Goal: Task Accomplishment & Management: Manage account settings

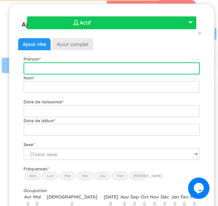
click at [76, 69] on input "text" at bounding box center [112, 68] width 176 height 12
type input "Eliam"
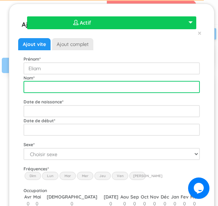
click at [72, 87] on input "text" at bounding box center [112, 87] width 176 height 12
type input "Boudreault-Lefebvre"
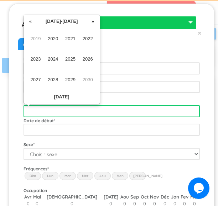
click at [156, 114] on input "text" at bounding box center [112, 111] width 176 height 12
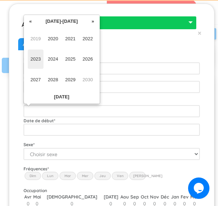
click at [36, 58] on span "2023" at bounding box center [36, 59] width 16 height 19
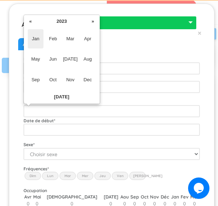
click at [36, 39] on span "Jan" at bounding box center [36, 38] width 16 height 19
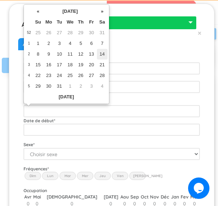
click at [103, 51] on td "14" at bounding box center [102, 54] width 11 height 11
type input "2023-01-14"
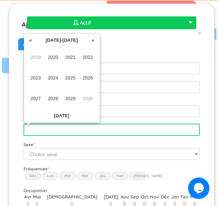
click at [83, 128] on input "text" at bounding box center [112, 130] width 176 height 12
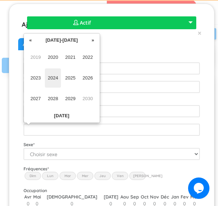
click at [52, 82] on span "2024" at bounding box center [53, 77] width 16 height 19
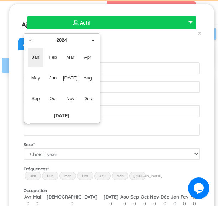
click at [42, 59] on span "Jan" at bounding box center [36, 57] width 16 height 19
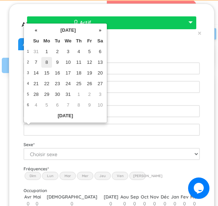
click at [46, 62] on td "8" at bounding box center [46, 62] width 11 height 11
type input "2024-01-08"
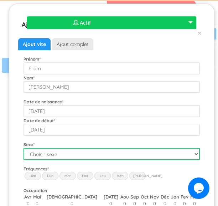
click at [68, 153] on select "Choisir sexe Garçon Fille" at bounding box center [112, 154] width 176 height 12
select select "1"
click at [24, 148] on select "Choisir sexe Garçon Fille" at bounding box center [112, 154] width 176 height 12
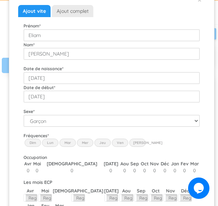
click at [49, 145] on label "Lun" at bounding box center [50, 143] width 16 height 8
click at [0, 0] on input "Lun" at bounding box center [0, 0] width 0 height 0
click at [68, 144] on label "Mar" at bounding box center [67, 143] width 16 height 8
click at [0, 0] on input "Mar" at bounding box center [0, 0] width 0 height 0
click at [79, 143] on label "Mer" at bounding box center [85, 143] width 16 height 8
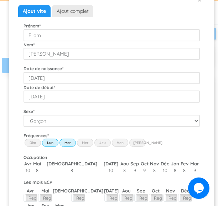
click at [0, 0] on input "Wed" at bounding box center [0, 0] width 0 height 0
click at [98, 141] on label "Jeu" at bounding box center [102, 143] width 16 height 8
click at [0, 0] on input "Thu" at bounding box center [0, 0] width 0 height 0
click at [118, 142] on label "Ven" at bounding box center [120, 143] width 16 height 8
click at [0, 0] on input "Fri" at bounding box center [0, 0] width 0 height 0
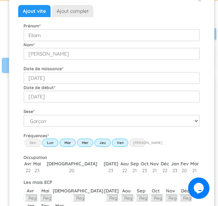
scroll to position [79, 0]
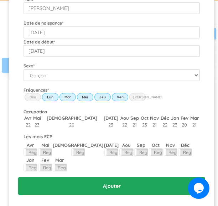
click at [116, 190] on input "Ajouter" at bounding box center [111, 186] width 187 height 19
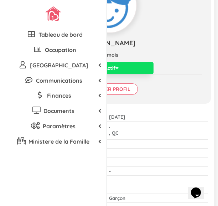
scroll to position [67, 0]
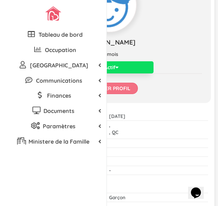
click at [112, 94] on input "Modifier profil" at bounding box center [109, 88] width 57 height 11
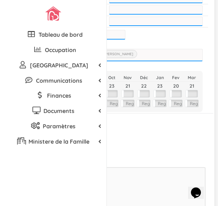
scroll to position [328, 0]
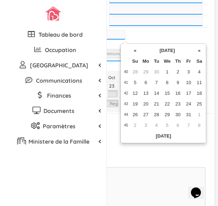
click at [125, 39] on input "text" at bounding box center [111, 34] width 29 height 9
click at [138, 49] on th "«" at bounding box center [135, 50] width 11 height 11
click at [200, 48] on th "»" at bounding box center [199, 50] width 11 height 11
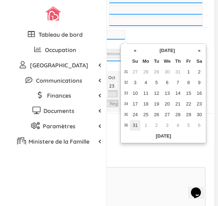
click at [138, 121] on td "31" at bounding box center [135, 125] width 11 height 11
type input "2025-08-31"
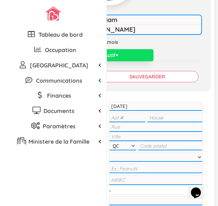
scroll to position [93, 0]
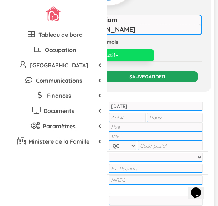
click at [150, 82] on input "Sauvegarder" at bounding box center [147, 76] width 102 height 11
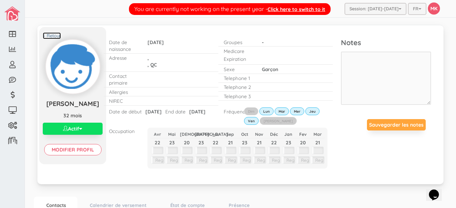
click at [56, 35] on link "< Retour" at bounding box center [52, 35] width 18 height 7
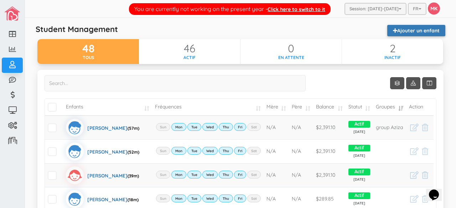
click at [410, 30] on link "Ajouter un enfant" at bounding box center [416, 30] width 58 height 11
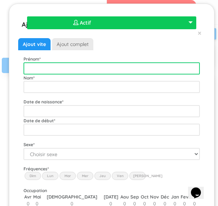
click at [109, 65] on input "text" at bounding box center [112, 68] width 176 height 12
click at [138, 69] on input "text" at bounding box center [112, 68] width 176 height 12
type input "Olivia-Jade"
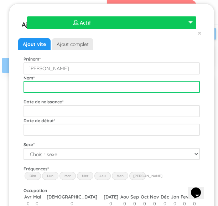
click at [133, 88] on input "text" at bounding box center [112, 87] width 176 height 12
type input "Lefebvre"
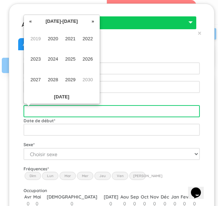
click at [125, 112] on input "text" at bounding box center [112, 111] width 176 height 12
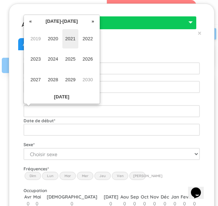
click at [69, 39] on span "2021" at bounding box center [70, 38] width 16 height 19
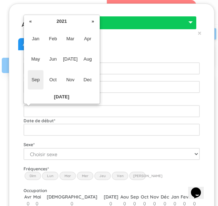
click at [35, 77] on span "Sep" at bounding box center [36, 79] width 16 height 19
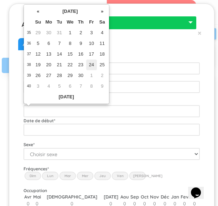
click at [88, 63] on td "24" at bounding box center [91, 64] width 11 height 11
type input "2021-09-24"
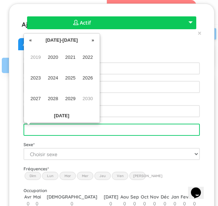
click at [88, 134] on input "text" at bounding box center [112, 130] width 176 height 12
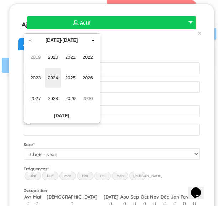
click at [56, 76] on span "2024" at bounding box center [53, 77] width 16 height 19
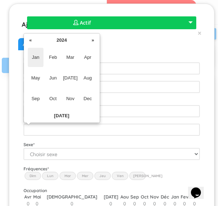
click at [39, 57] on span "Jan" at bounding box center [36, 57] width 16 height 19
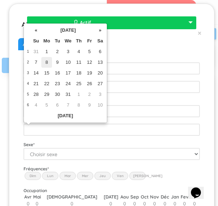
click at [47, 60] on td "8" at bounding box center [46, 62] width 11 height 11
type input "2024-01-08"
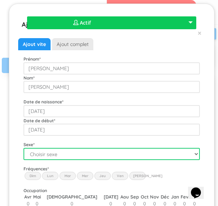
click at [87, 151] on select "Choisir sexe Garçon Fille" at bounding box center [112, 154] width 176 height 12
select select "2"
click at [24, 148] on select "Choisir sexe Garçon Fille" at bounding box center [112, 154] width 176 height 12
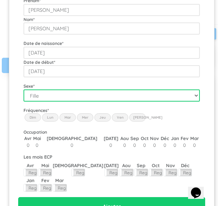
scroll to position [59, 0]
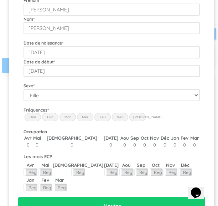
click at [56, 115] on label "Lun" at bounding box center [50, 117] width 16 height 8
click at [0, 0] on input "Lun" at bounding box center [0, 0] width 0 height 0
click at [66, 116] on label "Mar" at bounding box center [67, 117] width 16 height 8
click at [0, 0] on input "Mar" at bounding box center [0, 0] width 0 height 0
click at [83, 115] on label "Mer" at bounding box center [85, 117] width 16 height 8
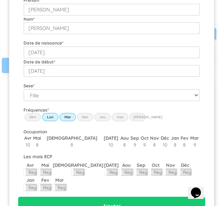
click at [0, 0] on input "Wed" at bounding box center [0, 0] width 0 height 0
click at [102, 118] on label "Jeu" at bounding box center [102, 117] width 16 height 8
click at [0, 0] on input "Thu" at bounding box center [0, 0] width 0 height 0
click at [119, 117] on label "Ven" at bounding box center [120, 117] width 16 height 8
click at [0, 0] on input "Fri" at bounding box center [0, 0] width 0 height 0
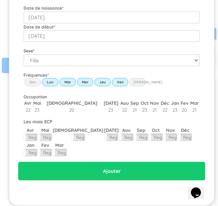
scroll to position [96, 0]
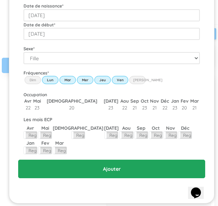
click at [103, 164] on input "Ajouter" at bounding box center [111, 169] width 187 height 19
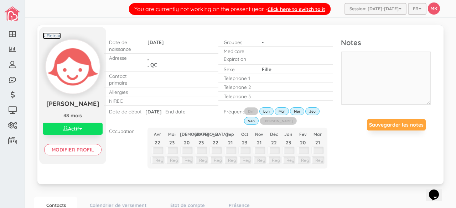
click at [55, 36] on link "< Retour" at bounding box center [52, 35] width 18 height 7
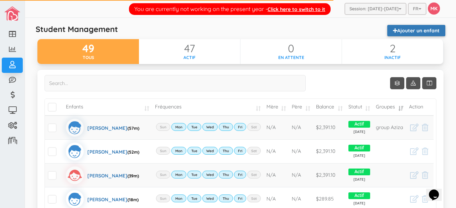
click at [430, 27] on link "Ajouter un enfant" at bounding box center [416, 30] width 58 height 11
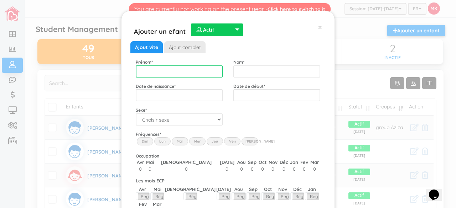
click at [185, 70] on input "text" at bounding box center [179, 72] width 87 height 12
type input "[PERSON_NAME]"
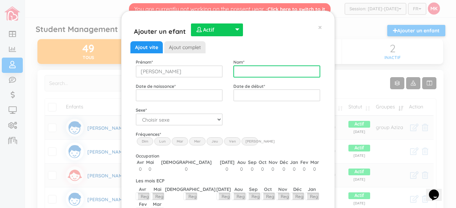
click at [274, 69] on input "text" at bounding box center [276, 72] width 87 height 12
click at [290, 129] on div "Ajout vite Ajout complet Prénom * Esteban Nom * Gervais Date de naissance * Dat…" at bounding box center [228, 140] width 185 height 198
click at [273, 74] on input "Gervais" at bounding box center [276, 72] width 87 height 12
type input "G"
type input "Lecarno"
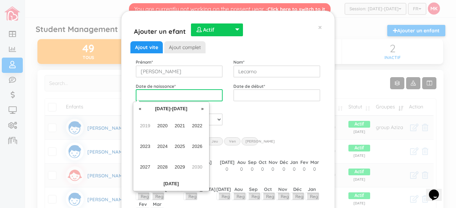
click at [207, 94] on input "text" at bounding box center [179, 95] width 87 height 12
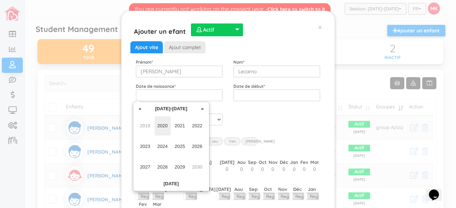
click at [165, 128] on span "2020" at bounding box center [163, 125] width 16 height 19
click at [163, 167] on span "Oct" at bounding box center [163, 167] width 16 height 19
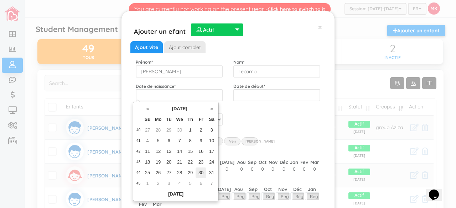
click at [201, 173] on td "30" at bounding box center [201, 173] width 11 height 11
type input "2020-10-30"
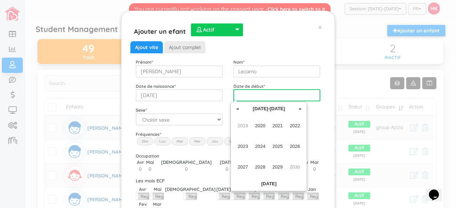
click at [245, 92] on input "text" at bounding box center [276, 95] width 87 height 12
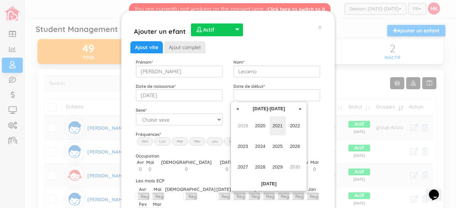
click at [282, 124] on span "2021" at bounding box center [278, 125] width 16 height 19
click at [261, 146] on span "Jun" at bounding box center [260, 146] width 16 height 19
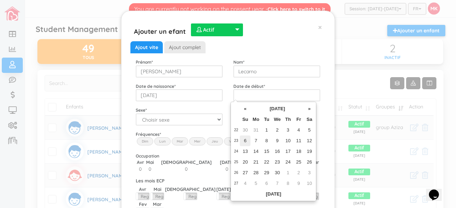
click at [249, 141] on td "6" at bounding box center [245, 141] width 11 height 11
type input "2021-06-06"
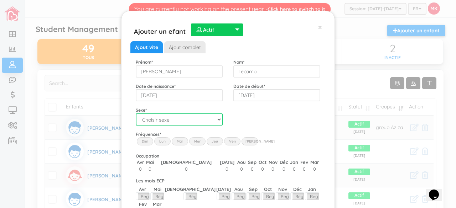
click at [206, 120] on select "Choisir sexe Garçon Fille" at bounding box center [179, 120] width 87 height 12
select select "1"
click at [136, 114] on select "Choisir sexe Garçon Fille" at bounding box center [179, 120] width 87 height 12
click at [160, 141] on label "Lun" at bounding box center [162, 142] width 16 height 8
click at [0, 0] on input "Lun" at bounding box center [0, 0] width 0 height 0
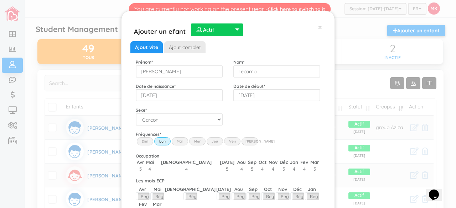
drag, startPoint x: 177, startPoint y: 143, endPoint x: 195, endPoint y: 143, distance: 17.8
click at [195, 138] on div "Dim Lun Mar Mer Jeu Ven Sam" at bounding box center [228, 138] width 185 height 0
click at [179, 144] on label "Mar" at bounding box center [180, 142] width 16 height 8
click at [0, 0] on input "Mar" at bounding box center [0, 0] width 0 height 0
click at [192, 140] on label "Mer" at bounding box center [197, 142] width 16 height 8
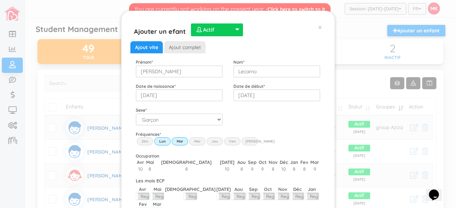
click at [0, 0] on input "Wed" at bounding box center [0, 0] width 0 height 0
click at [215, 144] on label "Jeu" at bounding box center [215, 142] width 16 height 8
click at [0, 0] on input "Thu" at bounding box center [0, 0] width 0 height 0
click at [227, 144] on label "Ven" at bounding box center [232, 142] width 16 height 8
click at [0, 0] on input "Fri" at bounding box center [0, 0] width 0 height 0
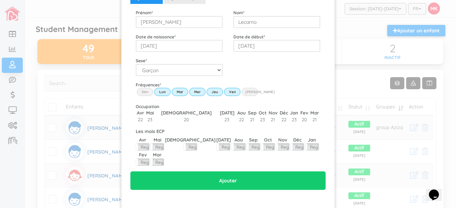
scroll to position [51, 0]
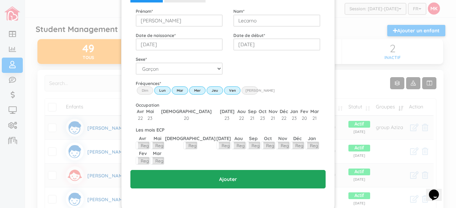
click at [225, 170] on input "Ajouter" at bounding box center [227, 179] width 195 height 19
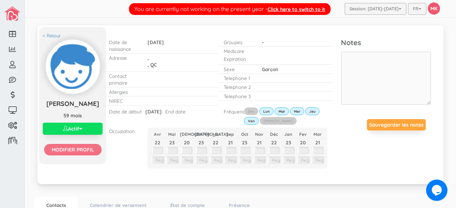
click at [73, 146] on input "Modifier profil" at bounding box center [72, 149] width 57 height 11
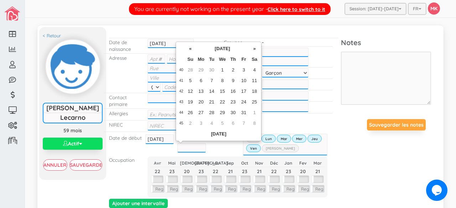
click at [189, 147] on input "text" at bounding box center [191, 148] width 29 height 9
click at [212, 49] on th "[DATE]" at bounding box center [222, 48] width 53 height 11
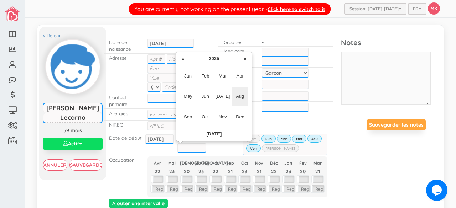
click at [239, 96] on span "Aug" at bounding box center [240, 96] width 16 height 19
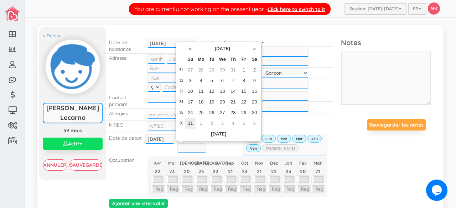
click at [190, 121] on td "31" at bounding box center [190, 123] width 11 height 11
click at [185, 144] on input "2025-08-31" at bounding box center [191, 148] width 29 height 9
click at [197, 49] on th "August 2025" at bounding box center [222, 48] width 53 height 11
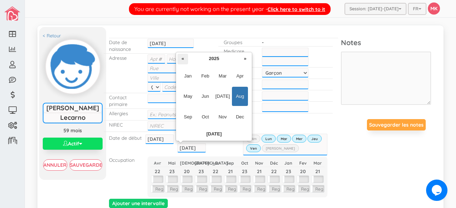
click at [182, 58] on th "«" at bounding box center [182, 59] width 11 height 11
click at [236, 96] on span "Aug" at bounding box center [240, 96] width 16 height 19
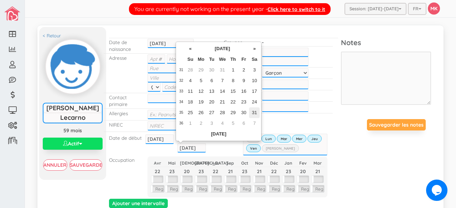
click at [254, 112] on td "31" at bounding box center [254, 113] width 11 height 11
type input "2024-08-31"
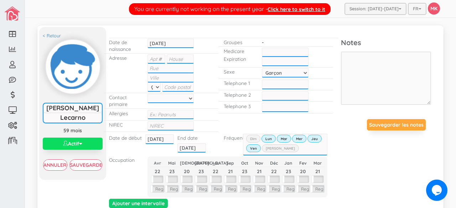
click at [218, 150] on div "Date de début 2021-06-06 2021-06-06 End date 2024-08-31 Fréquences Dim Lun Mar …" at bounding box center [218, 144] width 229 height 24
click at [90, 162] on input "Sauvegarder" at bounding box center [85, 165] width 33 height 11
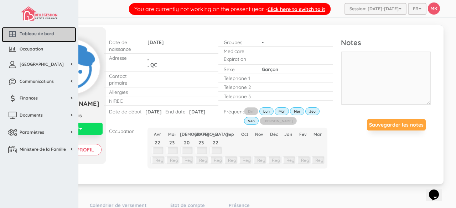
click at [33, 32] on span "Tableau de bord" at bounding box center [37, 34] width 35 height 6
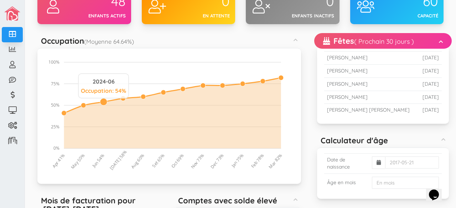
scroll to position [36, 0]
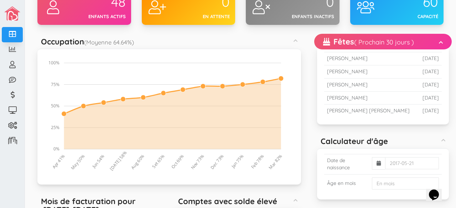
click at [398, 21] on div "60 Capacité" at bounding box center [412, 7] width 62 height 36
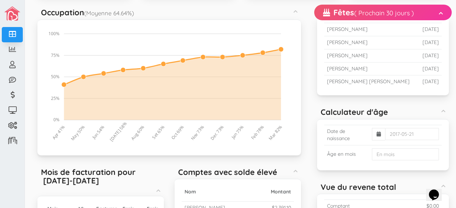
scroll to position [0, 0]
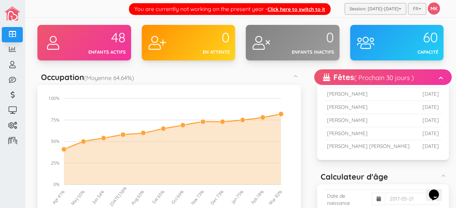
click at [409, 43] on div "60" at bounding box center [413, 37] width 52 height 15
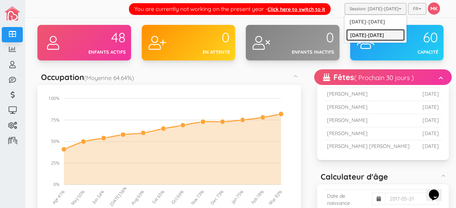
click at [382, 35] on link "[DATE]-[DATE]" at bounding box center [375, 35] width 59 height 12
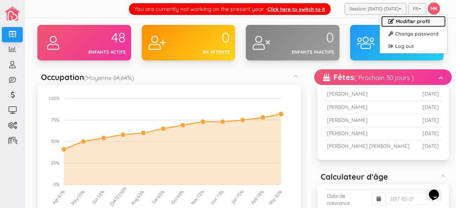
click at [415, 21] on link "Modifier profil" at bounding box center [413, 21] width 64 height 11
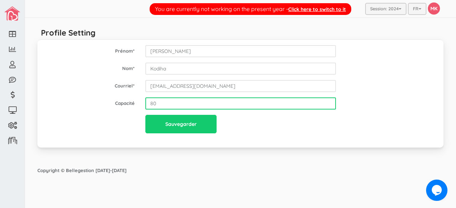
click at [260, 106] on input "80" at bounding box center [240, 104] width 191 height 12
type input "8"
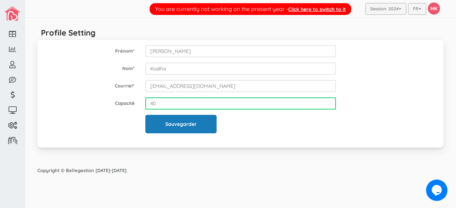
type input "40"
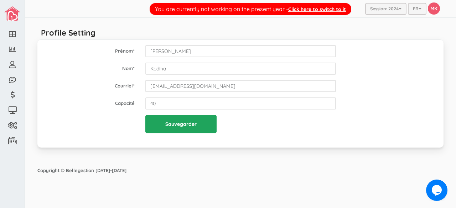
click at [208, 125] on input "Sauvegarder" at bounding box center [180, 124] width 71 height 19
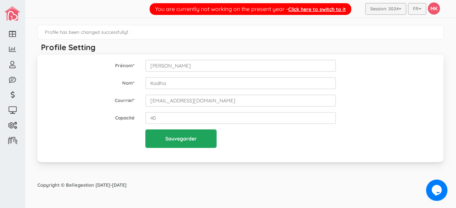
click at [191, 136] on input "Sauvegarder" at bounding box center [180, 139] width 71 height 19
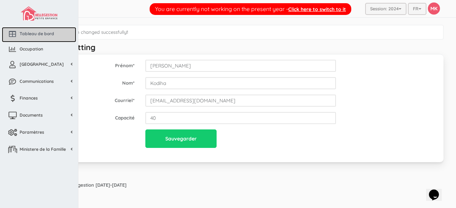
click at [37, 34] on span "Tableau de bord" at bounding box center [37, 34] width 35 height 6
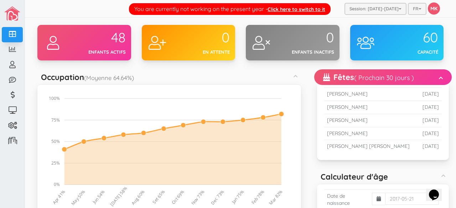
click at [412, 44] on div "60" at bounding box center [413, 37] width 52 height 15
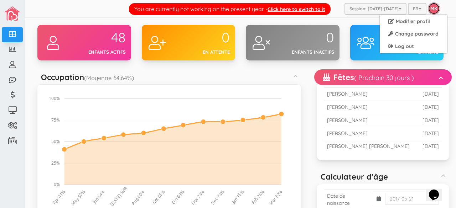
click at [431, 7] on link "MK" at bounding box center [434, 8] width 12 height 12
click at [429, 5] on link "MK" at bounding box center [434, 8] width 12 height 12
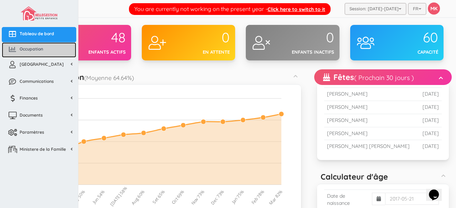
click at [20, 47] on span "Occupation" at bounding box center [32, 49] width 24 height 6
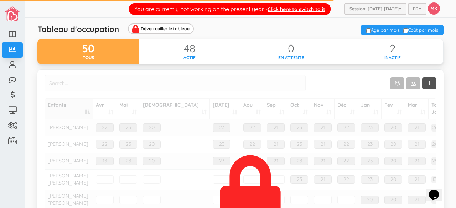
scroll to position [6, 0]
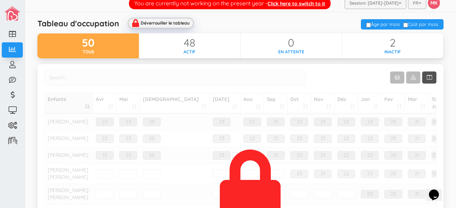
click at [172, 21] on div "Déverrouiller le tableau" at bounding box center [165, 23] width 49 height 5
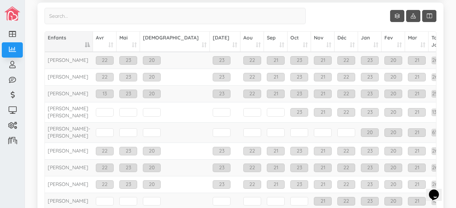
scroll to position [0, 0]
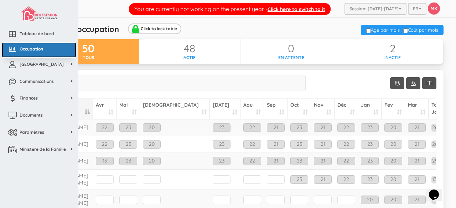
click at [24, 46] on span "Occupation" at bounding box center [32, 49] width 24 height 6
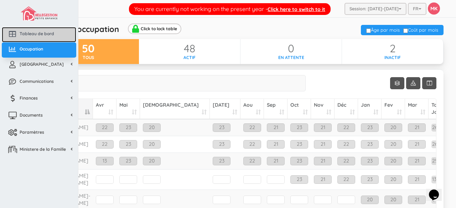
click at [44, 33] on span "Tableau de bord" at bounding box center [37, 34] width 35 height 6
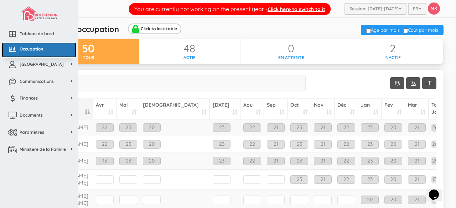
click at [39, 52] on span "Occupation" at bounding box center [32, 49] width 24 height 6
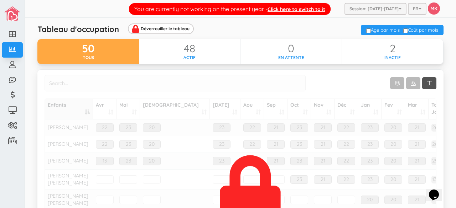
click at [257, 31] on div "Tableau d'occupation Déverrouiller le tableau" at bounding box center [171, 31] width 278 height 12
click at [176, 26] on div "Déverrouiller le tableau" at bounding box center [166, 29] width 60 height 6
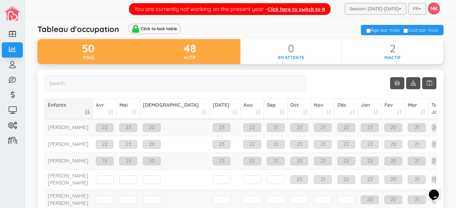
click at [175, 54] on div "48" at bounding box center [190, 49] width 102 height 12
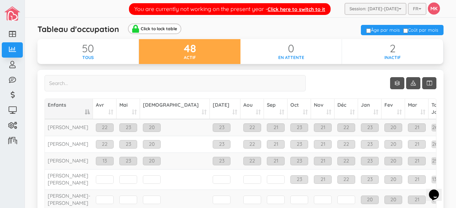
click at [315, 68] on div "50 tous 48 actif 0 en attente 2 inactif" at bounding box center [240, 54] width 417 height 30
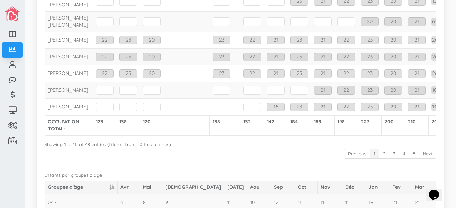
scroll to position [180, 0]
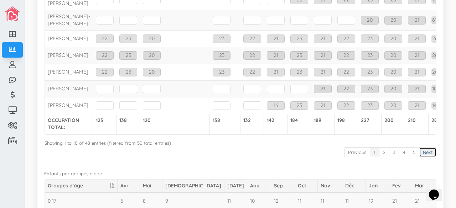
click at [425, 147] on link "Next" at bounding box center [427, 152] width 17 height 10
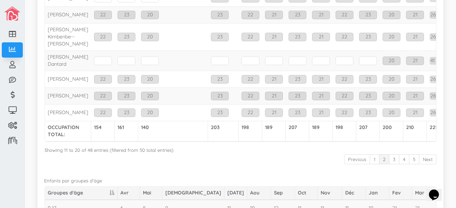
click at [425, 155] on link "Next" at bounding box center [427, 160] width 17 height 10
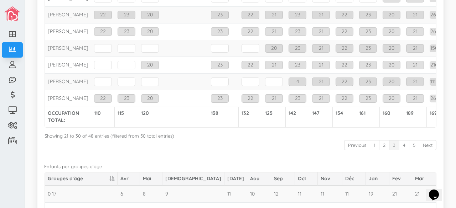
click at [425, 140] on link "Next" at bounding box center [427, 145] width 17 height 10
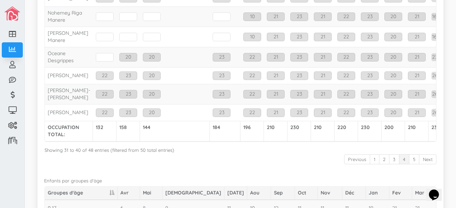
click at [425, 155] on link "Next" at bounding box center [427, 160] width 17 height 10
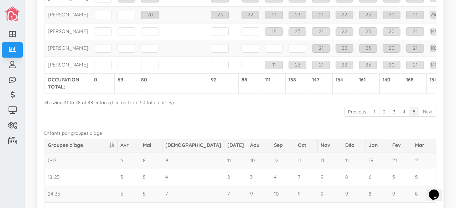
scroll to position [147, 0]
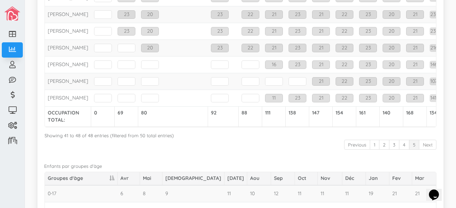
click at [425, 140] on link "Next" at bounding box center [427, 145] width 17 height 10
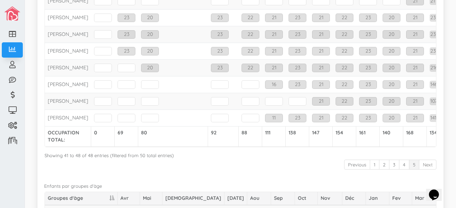
scroll to position [0, 0]
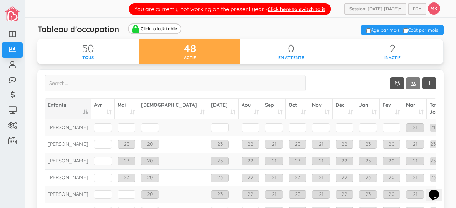
click at [411, 84] on span at bounding box center [413, 83] width 5 height 6
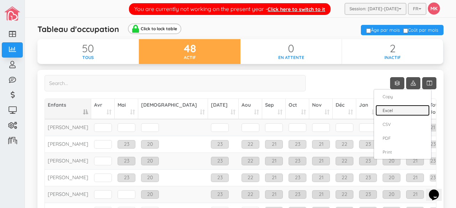
click at [393, 111] on link "Excel" at bounding box center [402, 110] width 54 height 11
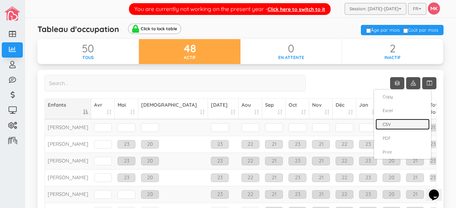
click at [388, 126] on link "CSV" at bounding box center [402, 124] width 54 height 11
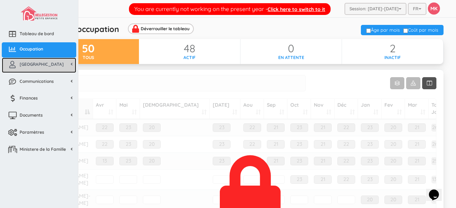
click at [31, 63] on span "[GEOGRAPHIC_DATA]" at bounding box center [42, 64] width 44 height 6
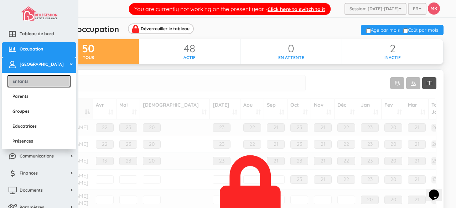
click at [30, 77] on link "Enfants" at bounding box center [39, 81] width 64 height 13
click at [33, 82] on link "Enfants" at bounding box center [39, 81] width 64 height 13
click at [36, 79] on link "Enfants" at bounding box center [39, 81] width 64 height 13
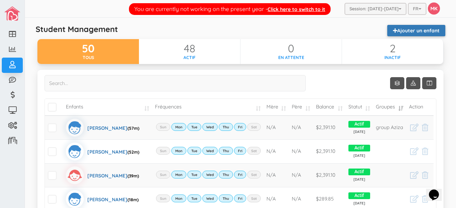
click at [422, 33] on link "Ajouter un enfant" at bounding box center [416, 30] width 58 height 11
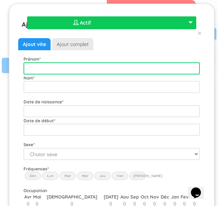
click at [90, 69] on input "text" at bounding box center [112, 68] width 176 height 12
type input "[PERSON_NAME] [PERSON_NAME]"
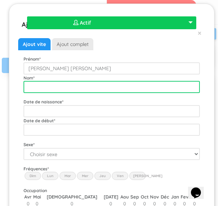
click at [78, 88] on input "text" at bounding box center [112, 87] width 176 height 12
type input "[PERSON_NAME]"
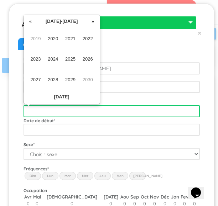
click at [78, 110] on input "text" at bounding box center [112, 111] width 176 height 12
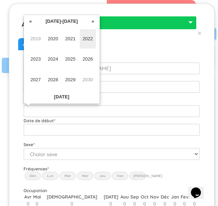
click at [88, 39] on span "2022" at bounding box center [88, 38] width 16 height 19
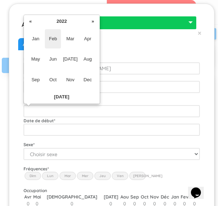
click at [53, 37] on span "Feb" at bounding box center [53, 38] width 16 height 19
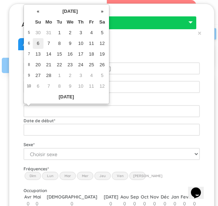
click at [40, 42] on td "6" at bounding box center [38, 43] width 11 height 11
type input "[DATE]"
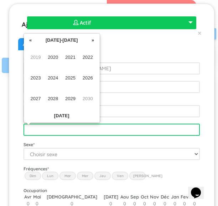
click at [79, 129] on input "text" at bounding box center [112, 130] width 176 height 12
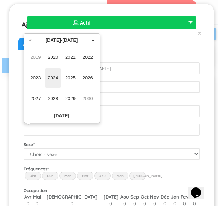
click at [51, 76] on span "2024" at bounding box center [53, 77] width 16 height 19
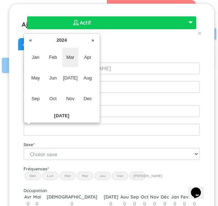
click at [73, 55] on span "Mar" at bounding box center [70, 57] width 16 height 19
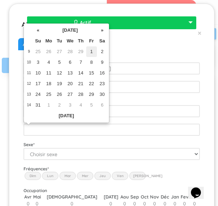
click at [91, 50] on td "1" at bounding box center [91, 51] width 11 height 11
type input "[DATE]"
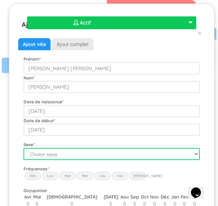
click at [54, 152] on select "Choisir sexe Garçon Fille" at bounding box center [112, 154] width 176 height 12
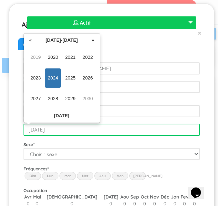
click at [76, 125] on input "[DATE]" at bounding box center [112, 130] width 176 height 12
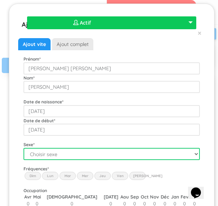
click at [70, 152] on select "Choisir sexe Garçon Fille" at bounding box center [112, 154] width 176 height 12
click at [69, 153] on select "Choisir sexe Garçon Fille" at bounding box center [112, 154] width 176 height 12
select select "1"
click at [24, 148] on select "Choisir sexe Garçon Fille" at bounding box center [112, 154] width 176 height 12
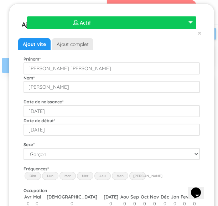
click at [50, 176] on label "Lun" at bounding box center [50, 176] width 16 height 8
click at [0, 0] on input "Lun" at bounding box center [0, 0] width 0 height 0
drag, startPoint x: 63, startPoint y: 175, endPoint x: 71, endPoint y: 174, distance: 8.0
click at [71, 174] on label "Mar" at bounding box center [67, 176] width 16 height 8
click at [0, 0] on input "Mar" at bounding box center [0, 0] width 0 height 0
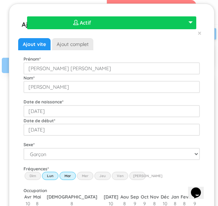
click at [71, 174] on label "Mar" at bounding box center [67, 176] width 16 height 8
click at [0, 0] on input "Mar" at bounding box center [0, 0] width 0 height 0
drag, startPoint x: 70, startPoint y: 175, endPoint x: 87, endPoint y: 176, distance: 17.2
click at [87, 172] on div "Dim Lun Mar Mer Jeu Ven Sam" at bounding box center [112, 172] width 176 height 0
click at [87, 176] on label "Mer" at bounding box center [85, 176] width 16 height 8
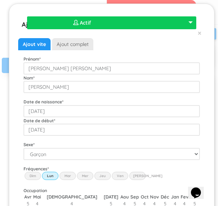
click at [0, 0] on input "Wed" at bounding box center [0, 0] width 0 height 0
click at [72, 173] on label "Mar" at bounding box center [67, 176] width 16 height 8
click at [0, 0] on input "Mar" at bounding box center [0, 0] width 0 height 0
click at [105, 176] on label "Jeu" at bounding box center [102, 176] width 16 height 8
click at [0, 0] on input "Thu" at bounding box center [0, 0] width 0 height 0
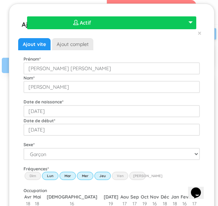
click at [119, 176] on label "Ven" at bounding box center [120, 176] width 16 height 8
click at [0, 0] on input "Fri" at bounding box center [0, 0] width 0 height 0
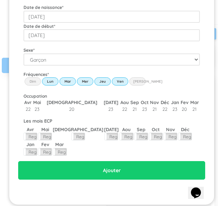
scroll to position [96, 0]
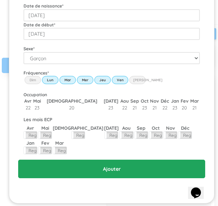
click at [107, 168] on input "Ajouter" at bounding box center [111, 169] width 187 height 19
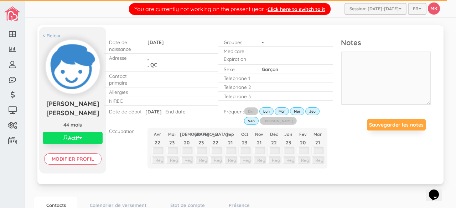
click at [177, 112] on p "End date" at bounding box center [175, 111] width 20 height 7
click at [89, 152] on p "Modifier profil" at bounding box center [73, 154] width 60 height 21
click at [83, 155] on input "Modifier profil" at bounding box center [72, 159] width 57 height 11
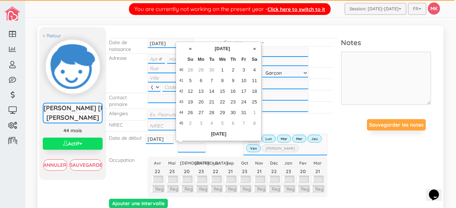
click at [188, 144] on input "text" at bounding box center [191, 148] width 29 height 9
click at [191, 47] on th "«" at bounding box center [190, 48] width 11 height 11
click at [218, 109] on td "31" at bounding box center [233, 113] width 11 height 11
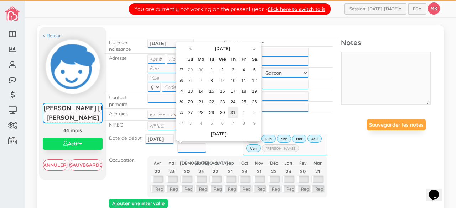
type input "[DATE]"
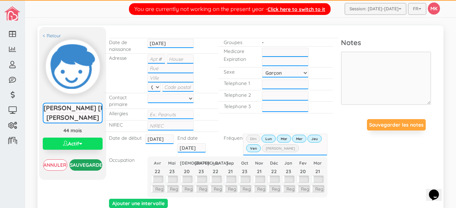
click at [88, 163] on input "Sauvegarder" at bounding box center [85, 165] width 33 height 11
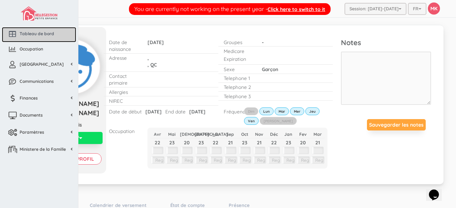
click at [34, 32] on span "Tableau de bord" at bounding box center [37, 34] width 35 height 6
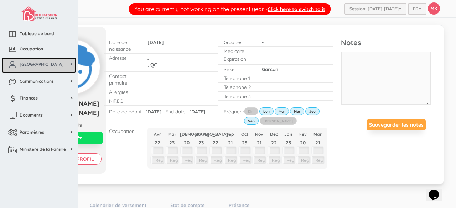
click at [38, 63] on span "[GEOGRAPHIC_DATA]" at bounding box center [42, 64] width 44 height 6
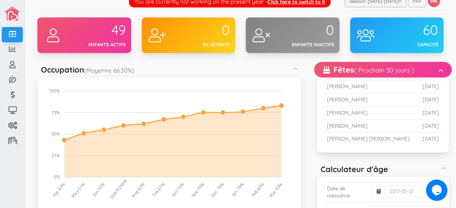
scroll to position [7, 0]
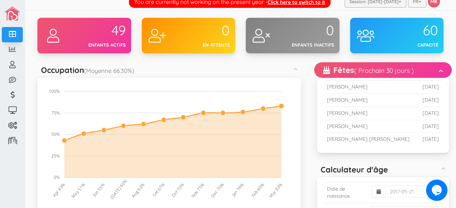
click at [376, 47] on div at bounding box center [365, 36] width 31 height 36
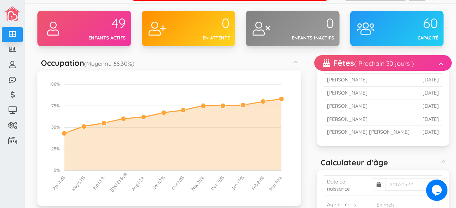
scroll to position [0, 0]
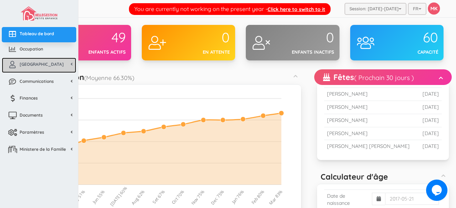
click at [46, 68] on link "[GEOGRAPHIC_DATA]" at bounding box center [39, 65] width 74 height 15
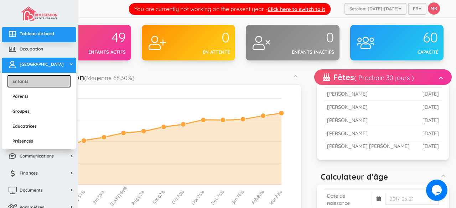
click at [43, 80] on link "Enfants" at bounding box center [39, 81] width 64 height 13
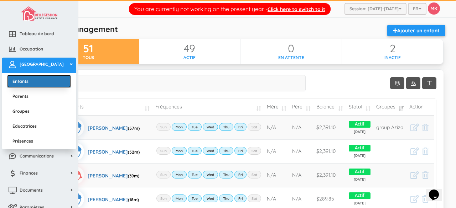
click at [33, 80] on link "Enfants" at bounding box center [39, 81] width 64 height 13
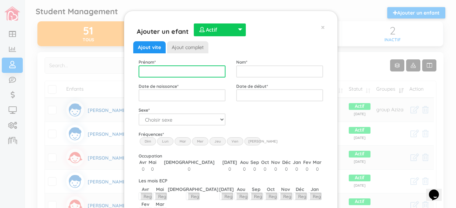
click at [180, 70] on input "text" at bounding box center [182, 72] width 87 height 12
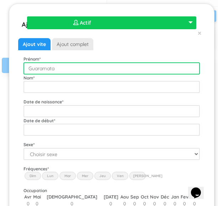
click at [133, 70] on input "Guaramata" at bounding box center [112, 68] width 176 height 12
type input "Guaramata-Rangel"
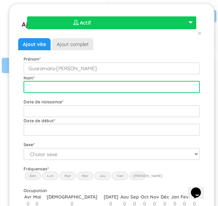
click at [128, 86] on input "text" at bounding box center [112, 87] width 176 height 12
type input "Kelly"
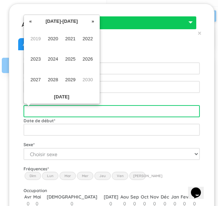
click at [111, 113] on input "text" at bounding box center [112, 111] width 176 height 12
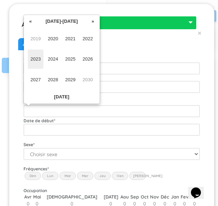
click at [36, 58] on span "2023" at bounding box center [36, 59] width 16 height 19
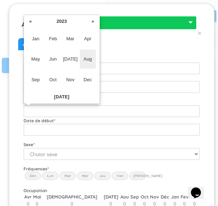
click at [83, 59] on span "Aug" at bounding box center [88, 59] width 16 height 19
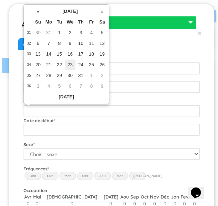
click at [68, 64] on td "23" at bounding box center [70, 64] width 11 height 11
type input "2023-08-23"
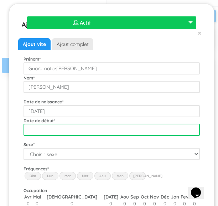
click at [74, 128] on input "text" at bounding box center [112, 130] width 176 height 12
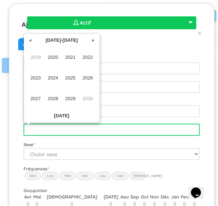
click at [78, 129] on input "text" at bounding box center [112, 130] width 176 height 12
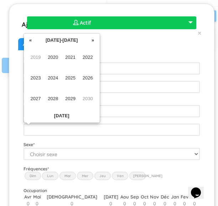
click at [54, 76] on span "2024" at bounding box center [53, 77] width 16 height 19
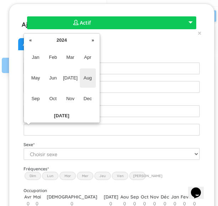
click at [89, 82] on span "Aug" at bounding box center [88, 77] width 16 height 19
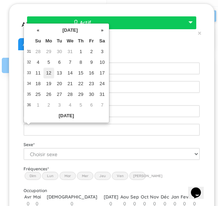
click at [48, 72] on td "12" at bounding box center [48, 73] width 11 height 11
type input "2024-08-12"
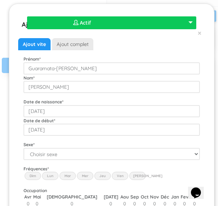
scroll to position [9, 0]
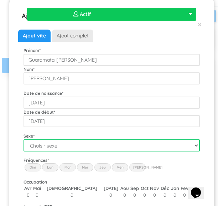
click at [86, 144] on select "Choisir sexe Garçon Fille" at bounding box center [112, 145] width 176 height 12
select select "2"
click at [24, 139] on select "Choisir sexe Garçon Fille" at bounding box center [112, 145] width 176 height 12
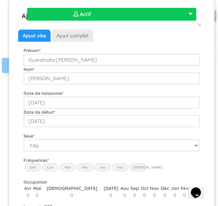
click at [56, 165] on label "Lun" at bounding box center [50, 167] width 16 height 8
click at [0, 0] on input "Lun" at bounding box center [0, 0] width 0 height 0
click at [68, 166] on label "Mar" at bounding box center [67, 167] width 16 height 8
click at [0, 0] on input "Mar" at bounding box center [0, 0] width 0 height 0
click at [88, 169] on label "Mer" at bounding box center [85, 167] width 16 height 8
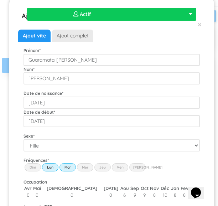
click at [0, 0] on input "Wed" at bounding box center [0, 0] width 0 height 0
click at [100, 169] on label "Jeu" at bounding box center [102, 167] width 16 height 8
click at [0, 0] on input "Thu" at bounding box center [0, 0] width 0 height 0
click at [119, 169] on label "Ven" at bounding box center [120, 167] width 16 height 8
click at [0, 0] on input "Fri" at bounding box center [0, 0] width 0 height 0
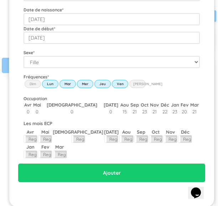
scroll to position [92, 0]
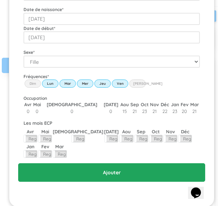
click at [106, 171] on input "Ajouter" at bounding box center [111, 172] width 187 height 19
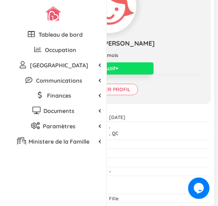
scroll to position [119, 0]
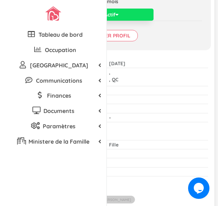
click at [116, 187] on div "Date de début [DATE] [DATE] End date" at bounding box center [103, 182] width 209 height 9
click at [126, 41] on input "Modifier profil" at bounding box center [109, 35] width 57 height 11
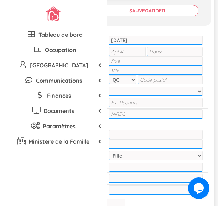
scroll to position [188, 0]
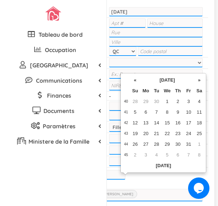
click at [125, 179] on input "text" at bounding box center [111, 174] width 29 height 9
click at [135, 78] on th "«" at bounding box center [135, 80] width 11 height 11
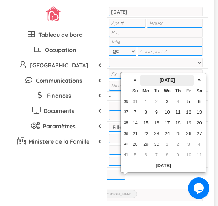
click at [155, 82] on th "September 2025" at bounding box center [166, 80] width 53 height 11
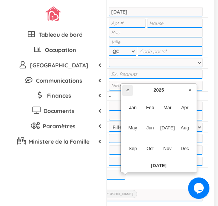
click at [129, 89] on th "«" at bounding box center [127, 90] width 11 height 11
click at [186, 147] on span "Dec" at bounding box center [185, 148] width 16 height 19
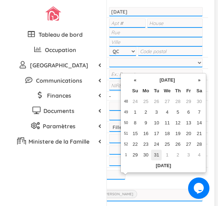
click at [157, 151] on td "31" at bounding box center [156, 155] width 11 height 11
type input "[DATE]"
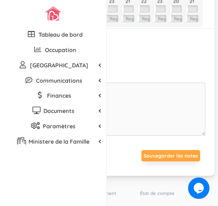
scroll to position [413, 0]
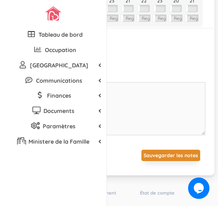
click at [152, 158] on button "Sauvegarder les notes" at bounding box center [170, 155] width 59 height 11
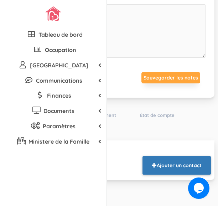
click at [159, 170] on button "Ajouter un contact" at bounding box center [177, 165] width 68 height 19
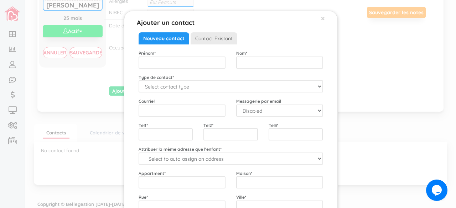
scroll to position [105, 0]
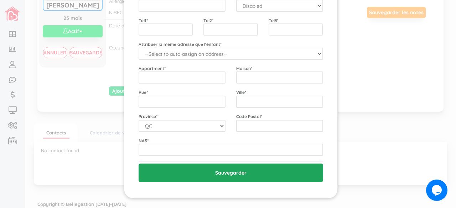
click at [206, 173] on input "Sauvegarder" at bounding box center [231, 173] width 185 height 19
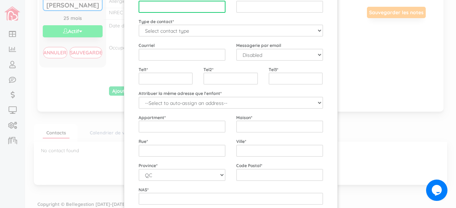
scroll to position [0, 0]
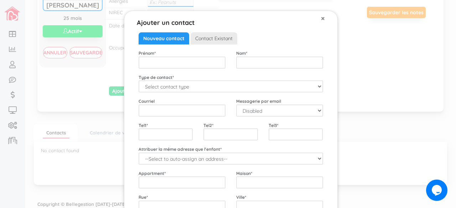
click at [218, 18] on span "×" at bounding box center [323, 18] width 4 height 9
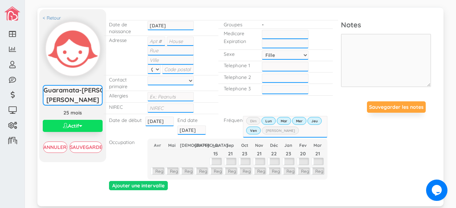
scroll to position [17, 0]
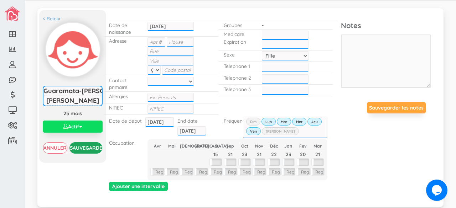
click at [90, 146] on input "Sauvegarder" at bounding box center [85, 148] width 33 height 11
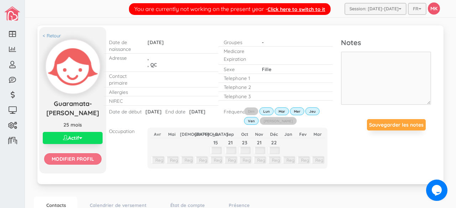
click at [77, 158] on input "Modifier profil" at bounding box center [72, 159] width 57 height 11
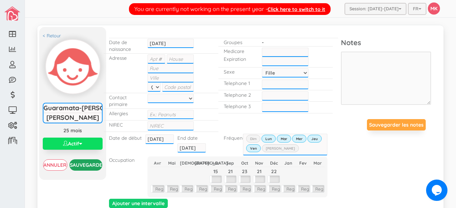
click at [86, 162] on input "Sauvegarder" at bounding box center [85, 165] width 33 height 11
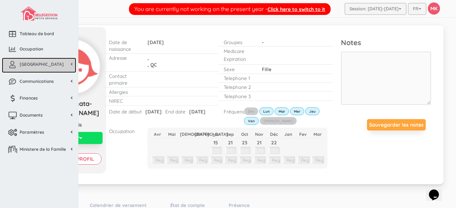
click at [39, 64] on span "[GEOGRAPHIC_DATA]" at bounding box center [42, 64] width 44 height 6
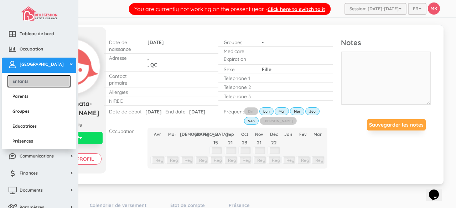
click at [35, 80] on link "Enfants" at bounding box center [39, 81] width 64 height 13
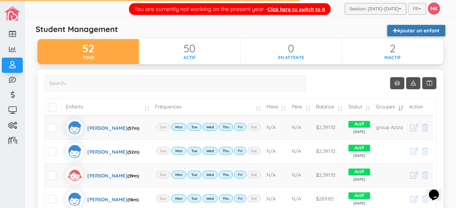
click at [412, 31] on link "Ajouter un enfant" at bounding box center [416, 30] width 58 height 11
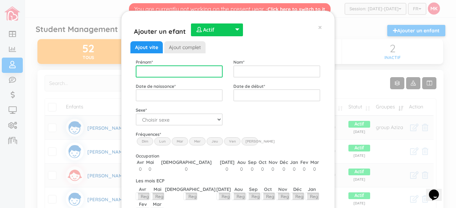
click at [210, 72] on input "text" at bounding box center [179, 72] width 87 height 12
type input "Leandre"
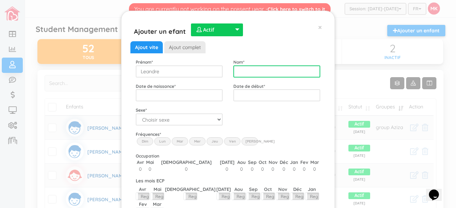
click at [247, 68] on input "text" at bounding box center [276, 72] width 87 height 12
type input "Bazin"
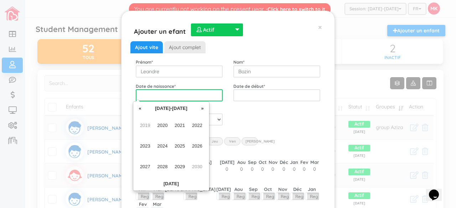
click at [200, 100] on input "text" at bounding box center [179, 95] width 87 height 12
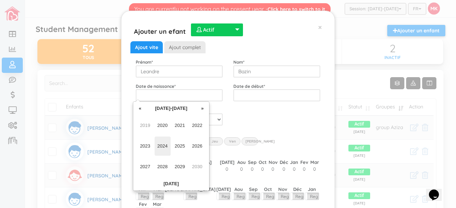
click at [162, 147] on span "2024" at bounding box center [163, 146] width 16 height 19
click at [182, 125] on span "Mar" at bounding box center [180, 125] width 16 height 19
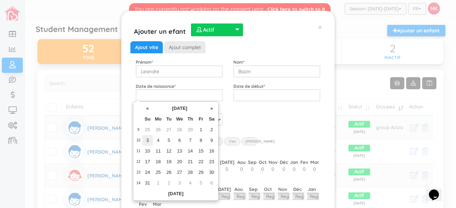
click at [150, 140] on td "3" at bounding box center [147, 140] width 11 height 11
type input "2024-03-03"
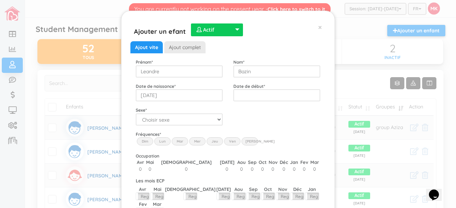
click at [266, 108] on div "Code postal * Sexe * Choisir sexe Garçon Fille" at bounding box center [227, 116] width 195 height 19
click at [235, 73] on input "Bazin" at bounding box center [276, 72] width 87 height 12
type input "DutilBazin"
click at [256, 109] on div "Code postal * Sexe * Choisir sexe Garçon Fille" at bounding box center [227, 116] width 195 height 19
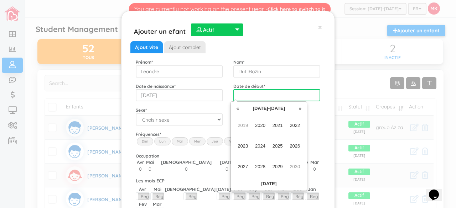
click at [249, 97] on input "text" at bounding box center [276, 95] width 87 height 12
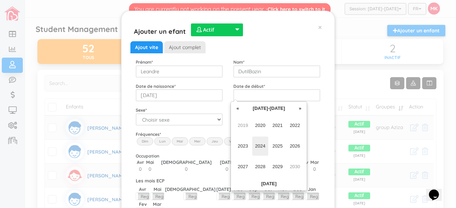
click at [259, 147] on span "2024" at bounding box center [260, 146] width 16 height 19
click at [264, 166] on span "Oct" at bounding box center [260, 166] width 16 height 19
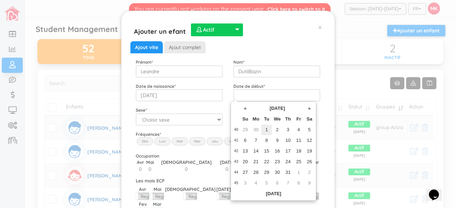
click at [266, 129] on td "1" at bounding box center [266, 130] width 11 height 11
type input "2024-10-01"
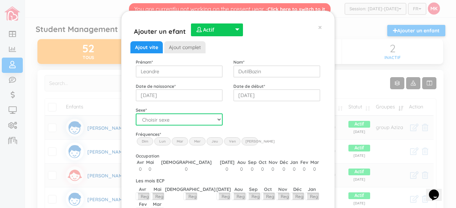
click at [216, 121] on select "Choisir sexe Garçon Fille" at bounding box center [179, 120] width 87 height 12
select select "1"
click at [136, 114] on select "Choisir sexe Garçon Fille" at bounding box center [179, 120] width 87 height 12
click at [161, 141] on label "Lun" at bounding box center [162, 142] width 16 height 8
click at [0, 0] on input "Lun" at bounding box center [0, 0] width 0 height 0
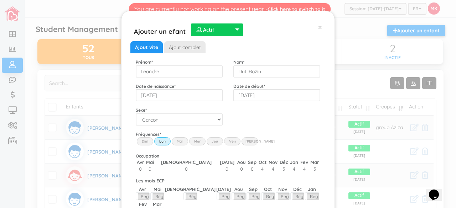
click at [174, 141] on label "Mar" at bounding box center [180, 142] width 16 height 8
click at [0, 0] on input "Mar" at bounding box center [0, 0] width 0 height 0
click at [194, 141] on label "Mer" at bounding box center [197, 142] width 16 height 8
click at [0, 0] on input "Wed" at bounding box center [0, 0] width 0 height 0
click at [210, 141] on label "Jeu" at bounding box center [215, 142] width 16 height 8
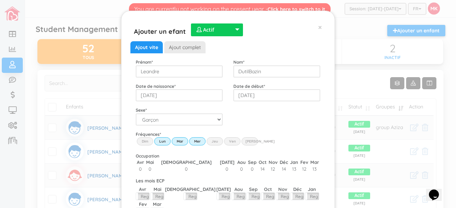
click at [0, 0] on input "Thu" at bounding box center [0, 0] width 0 height 0
click at [228, 140] on label "Ven" at bounding box center [232, 142] width 16 height 8
click at [0, 0] on input "Fri" at bounding box center [0, 0] width 0 height 0
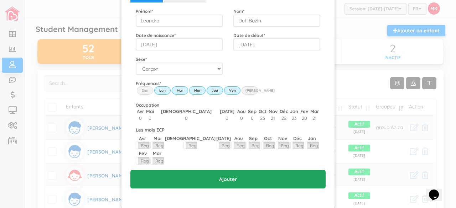
click at [239, 170] on input "Ajouter" at bounding box center [227, 179] width 195 height 19
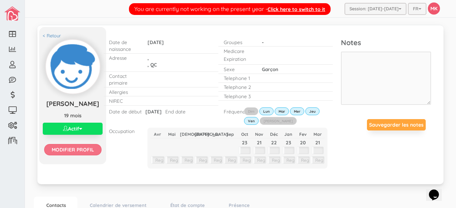
click at [81, 145] on input "Modifier profil" at bounding box center [72, 149] width 57 height 11
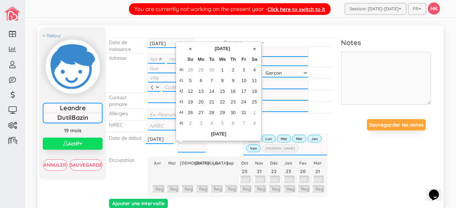
click at [190, 146] on input "text" at bounding box center [191, 148] width 29 height 9
click at [230, 48] on th "October 2025" at bounding box center [222, 48] width 53 height 11
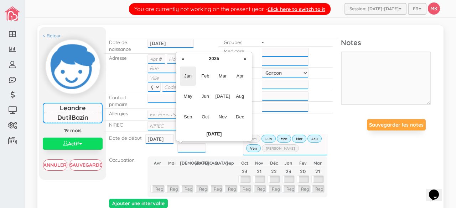
click at [189, 78] on span "Jan" at bounding box center [188, 76] width 16 height 19
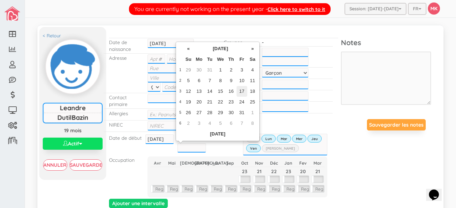
click at [242, 92] on td "17" at bounding box center [242, 91] width 11 height 11
type input "[DATE]"
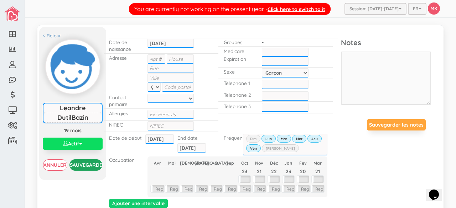
click at [87, 166] on input "Sauvegarder" at bounding box center [85, 165] width 33 height 11
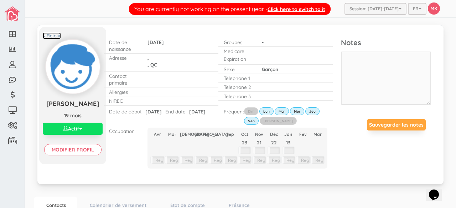
click at [51, 35] on link "< Retour" at bounding box center [52, 35] width 18 height 7
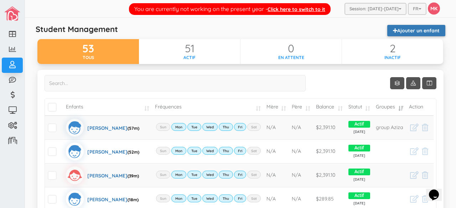
click at [396, 27] on link "Ajouter un enfant" at bounding box center [416, 30] width 58 height 11
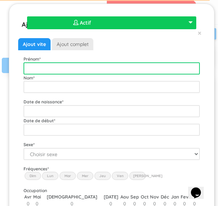
click at [107, 69] on input "text" at bounding box center [112, 68] width 176 height 12
type input "[PERSON_NAME]"
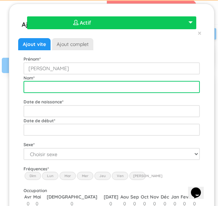
click at [99, 88] on input "text" at bounding box center [112, 87] width 176 height 12
type input "[PERSON_NAME]"
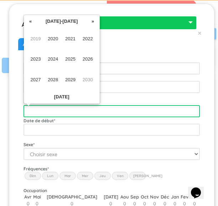
click at [97, 110] on input "text" at bounding box center [112, 111] width 176 height 12
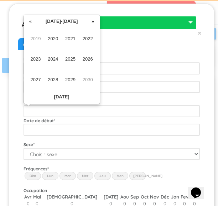
click at [88, 38] on span "2022" at bounding box center [88, 38] width 16 height 19
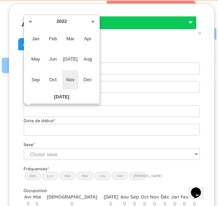
click at [68, 81] on span "Nov" at bounding box center [70, 79] width 16 height 19
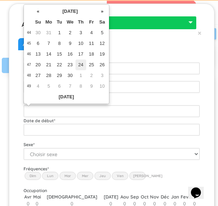
click at [81, 64] on td "24" at bounding box center [81, 64] width 11 height 11
type input "[DATE]"
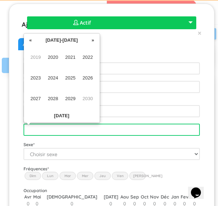
click at [83, 133] on input "text" at bounding box center [112, 130] width 176 height 12
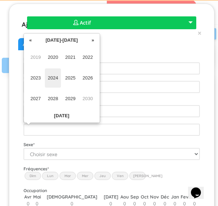
click at [56, 77] on span "2024" at bounding box center [53, 77] width 16 height 19
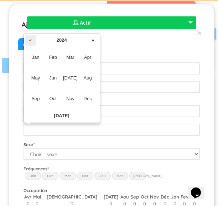
click at [32, 43] on th "«" at bounding box center [30, 40] width 11 height 11
click at [56, 79] on span "Jun" at bounding box center [53, 77] width 16 height 19
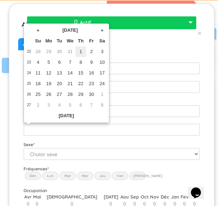
click at [82, 53] on td "1" at bounding box center [81, 51] width 11 height 11
type input "2023-06-01"
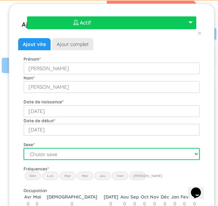
click at [62, 154] on select "Choisir sexe Garçon Fille" at bounding box center [112, 154] width 176 height 12
select select "1"
click at [24, 148] on select "Choisir sexe Garçon Fille" at bounding box center [112, 154] width 176 height 12
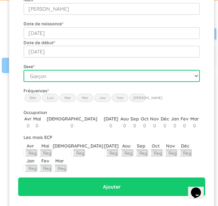
scroll to position [78, 0]
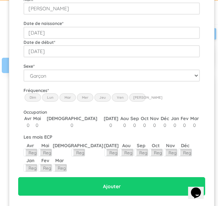
click at [53, 98] on label "Lun" at bounding box center [50, 97] width 16 height 8
click at [0, 0] on input "Lun" at bounding box center [0, 0] width 0 height 0
click at [68, 97] on label "Mar" at bounding box center [67, 97] width 16 height 8
click at [0, 0] on input "Mar" at bounding box center [0, 0] width 0 height 0
click at [83, 96] on label "Mer" at bounding box center [85, 97] width 16 height 8
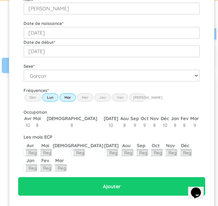
click at [0, 0] on input "Wed" at bounding box center [0, 0] width 0 height 0
click at [104, 98] on label "Jeu" at bounding box center [102, 97] width 16 height 8
click at [0, 0] on input "Thu" at bounding box center [0, 0] width 0 height 0
click at [121, 100] on label "Ven" at bounding box center [120, 97] width 16 height 8
click at [0, 0] on input "Fri" at bounding box center [0, 0] width 0 height 0
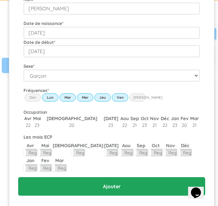
click at [109, 186] on input "Ajouter" at bounding box center [111, 186] width 187 height 19
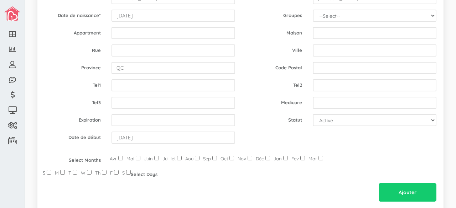
scroll to position [61, 0]
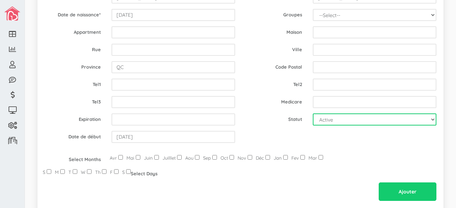
click at [218, 121] on select "Active InActive INSCRIT" at bounding box center [375, 120] width 124 height 12
select select "1"
click at [218, 114] on select "Active InActive INSCRIT" at bounding box center [375, 120] width 124 height 12
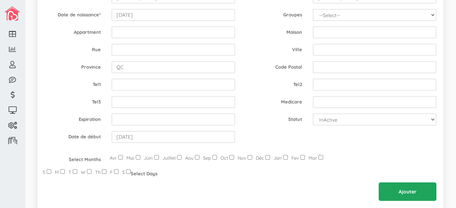
click at [218, 197] on input "Ajouter" at bounding box center [408, 192] width 58 height 19
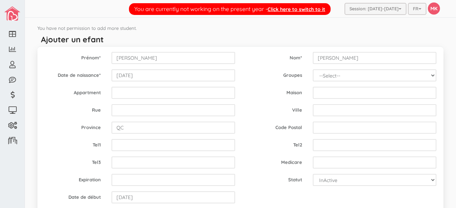
scroll to position [97, 0]
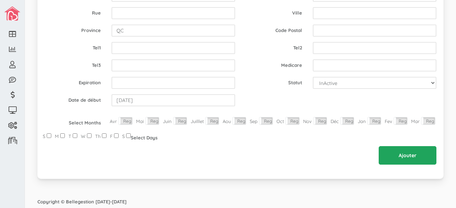
click at [404, 152] on input "Ajouter" at bounding box center [408, 155] width 58 height 19
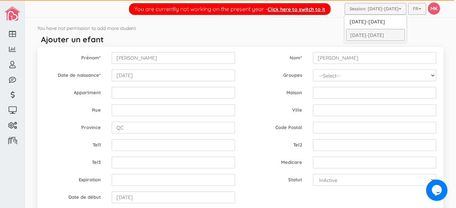
click at [399, 10] on span "button" at bounding box center [400, 9] width 3 height 5
click at [382, 22] on link "[DATE]-[DATE]" at bounding box center [375, 21] width 59 height 11
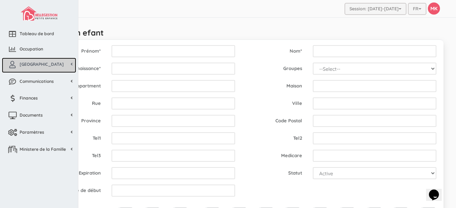
click at [46, 63] on link "[GEOGRAPHIC_DATA]" at bounding box center [39, 65] width 74 height 15
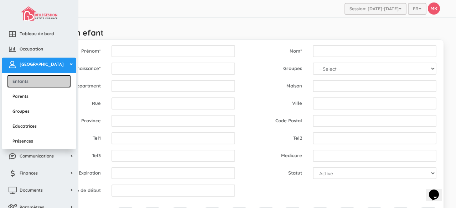
click at [39, 79] on link "Enfants" at bounding box center [39, 81] width 64 height 13
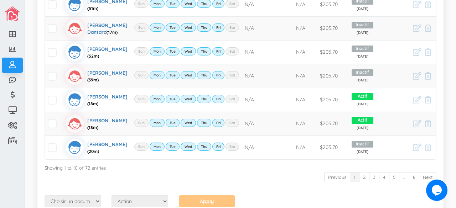
scroll to position [268, 0]
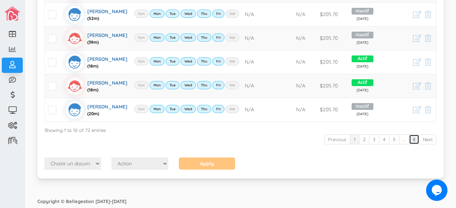
click at [411, 141] on link "8" at bounding box center [414, 140] width 10 height 10
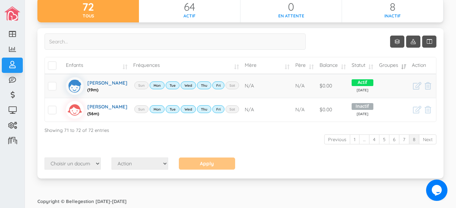
scroll to position [46, 0]
click at [413, 86] on icon at bounding box center [417, 85] width 9 height 7
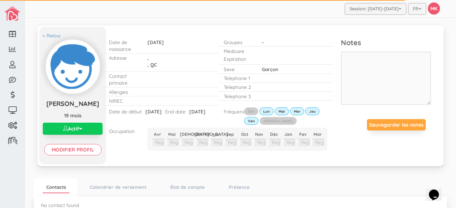
click at [88, 124] on button "Actif" at bounding box center [73, 129] width 60 height 12
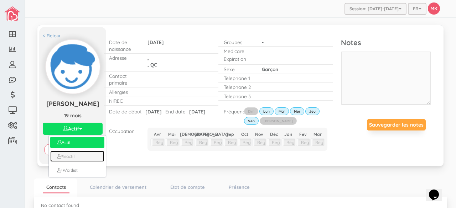
click at [70, 154] on link "Inactif" at bounding box center [77, 156] width 54 height 11
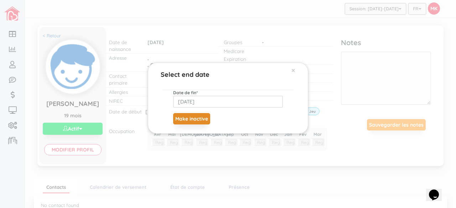
click at [194, 118] on button "Make inactive" at bounding box center [191, 118] width 37 height 11
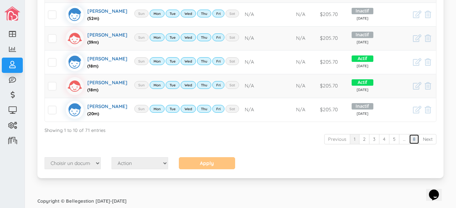
click at [409, 141] on link "8" at bounding box center [414, 139] width 10 height 10
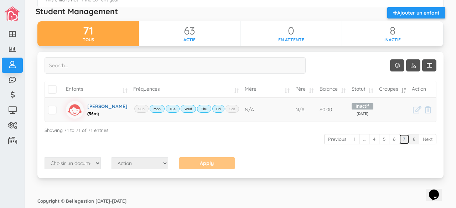
click at [399, 138] on link "7" at bounding box center [404, 139] width 10 height 10
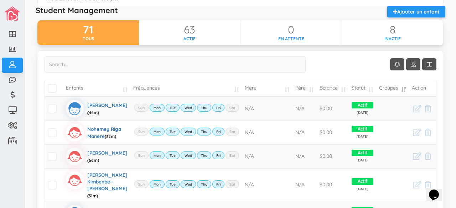
scroll to position [297, 0]
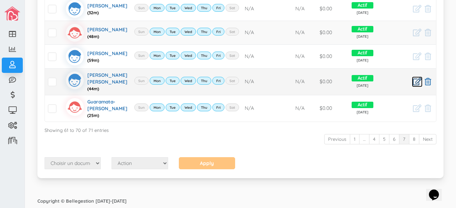
click at [413, 78] on icon at bounding box center [417, 81] width 9 height 7
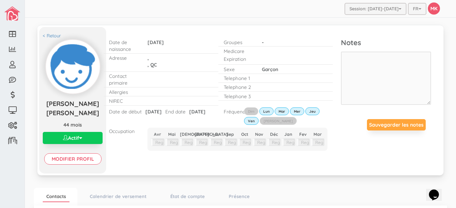
click at [84, 138] on button "Actif" at bounding box center [73, 138] width 60 height 12
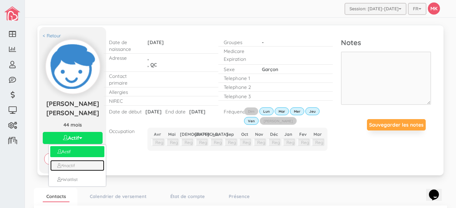
click at [75, 162] on link "Inactif" at bounding box center [77, 165] width 54 height 11
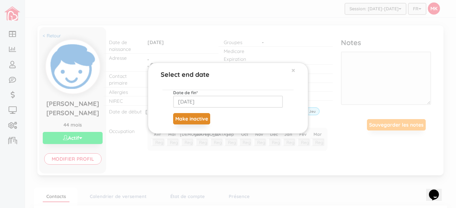
click at [191, 121] on button "Make inactive" at bounding box center [191, 118] width 37 height 11
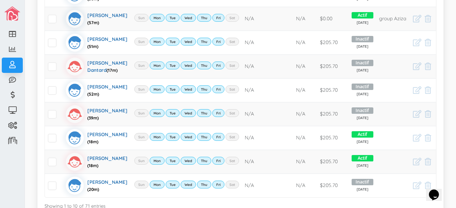
scroll to position [282, 0]
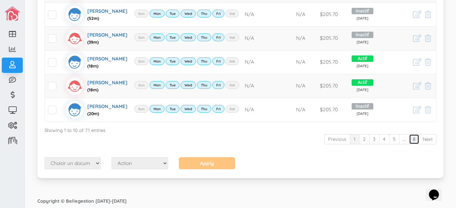
click at [409, 140] on link "8" at bounding box center [414, 139] width 10 height 10
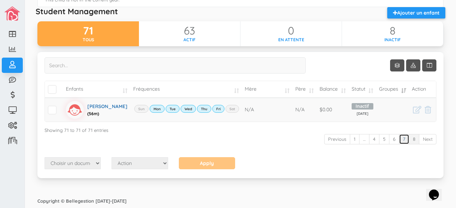
click at [399, 138] on link "7" at bounding box center [404, 139] width 10 height 10
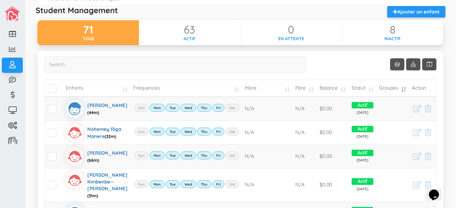
scroll to position [297, 0]
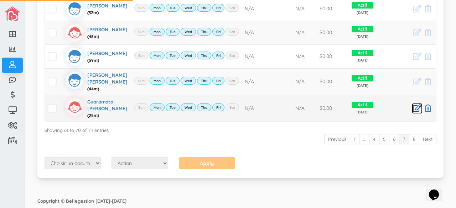
click at [413, 109] on icon at bounding box center [417, 108] width 9 height 7
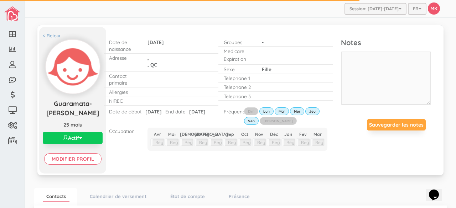
click at [84, 136] on button "Actif" at bounding box center [73, 138] width 60 height 12
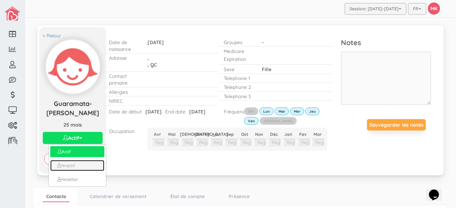
click at [73, 164] on link "Inactif" at bounding box center [77, 165] width 54 height 11
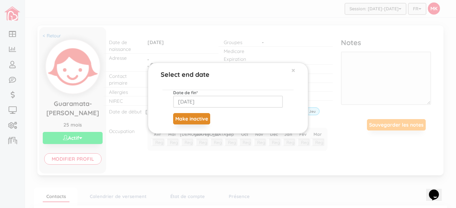
click at [205, 116] on button "Make inactive" at bounding box center [191, 118] width 37 height 11
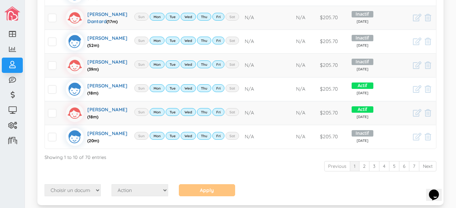
scroll to position [282, 0]
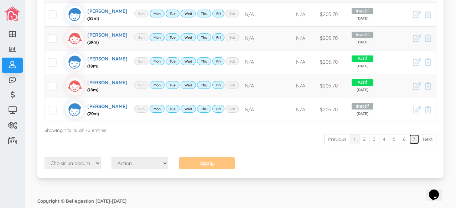
click at [409, 141] on link "7" at bounding box center [414, 139] width 10 height 10
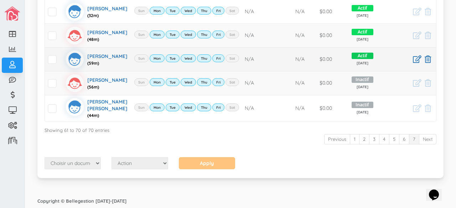
click at [359, 59] on span "Actif" at bounding box center [363, 56] width 22 height 7
click at [413, 62] on icon at bounding box center [417, 59] width 9 height 7
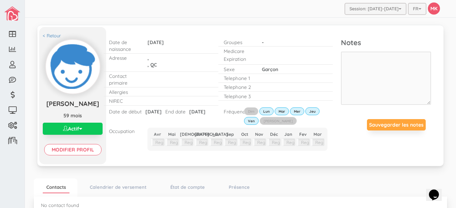
click at [86, 129] on button "Actif" at bounding box center [73, 129] width 60 height 12
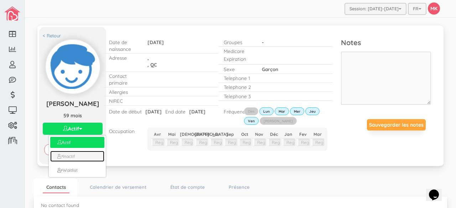
click at [76, 156] on link "Inactif" at bounding box center [77, 156] width 54 height 11
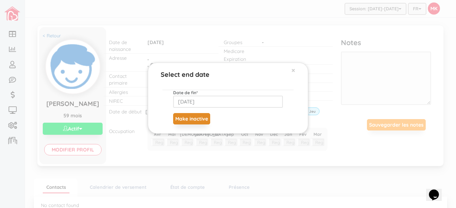
click at [200, 118] on button "Make inactive" at bounding box center [191, 118] width 37 height 11
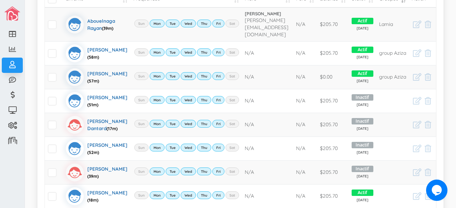
scroll to position [282, 0]
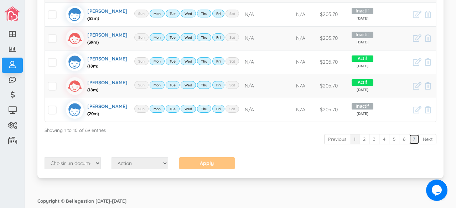
click at [409, 141] on link "7" at bounding box center [414, 139] width 10 height 10
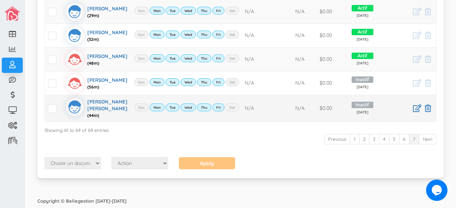
scroll to position [247, 0]
click at [413, 63] on icon at bounding box center [417, 59] width 9 height 7
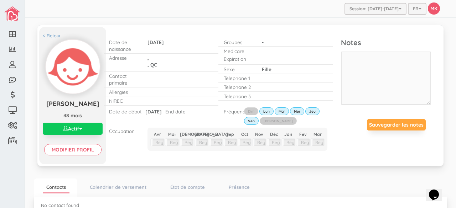
click at [83, 135] on button "Actif" at bounding box center [73, 129] width 60 height 12
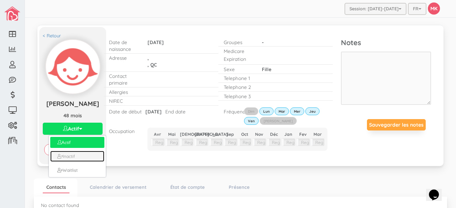
click at [77, 162] on link "Inactif" at bounding box center [77, 156] width 54 height 11
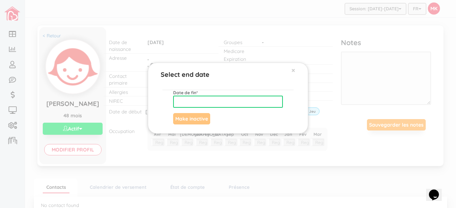
click at [216, 104] on input "text" at bounding box center [228, 102] width 110 height 12
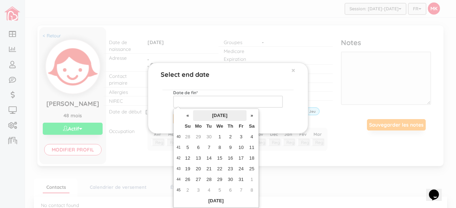
click at [221, 113] on th "October 2025" at bounding box center [219, 115] width 53 height 11
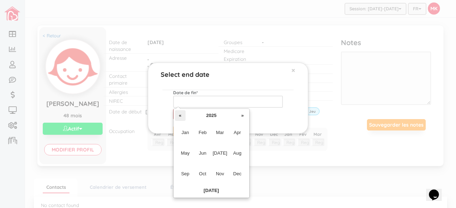
click at [181, 115] on th "«" at bounding box center [180, 115] width 11 height 11
click at [236, 157] on span "Aug" at bounding box center [237, 153] width 16 height 19
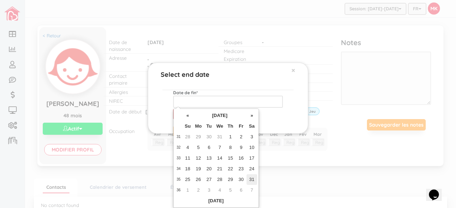
click at [255, 178] on td "31" at bounding box center [252, 180] width 11 height 11
type input "2024-08-31"
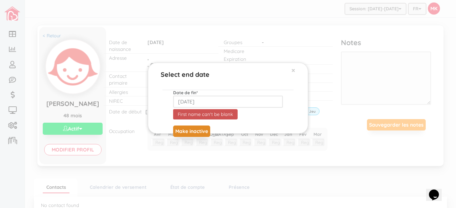
click at [198, 130] on button "Make inactive" at bounding box center [191, 131] width 37 height 11
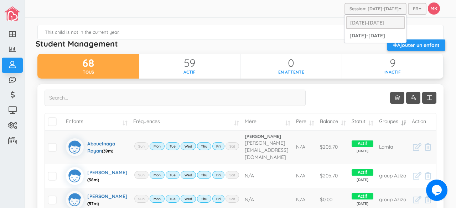
click at [390, 14] on button "Session: [DATE]-[DATE]" at bounding box center [375, 9] width 62 height 12
click at [375, 35] on link "[DATE]-[DATE]" at bounding box center [375, 35] width 59 height 11
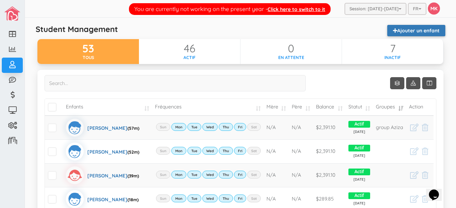
click at [401, 32] on link "Ajouter un enfant" at bounding box center [416, 30] width 58 height 11
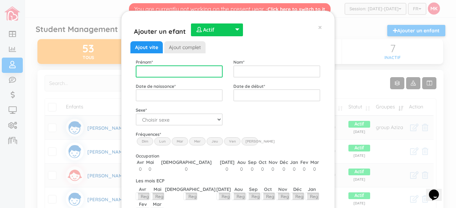
click at [197, 69] on input "text" at bounding box center [179, 72] width 87 height 12
type input "[PERSON_NAME]"
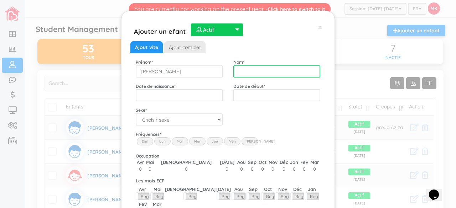
click at [253, 70] on input "text" at bounding box center [276, 72] width 87 height 12
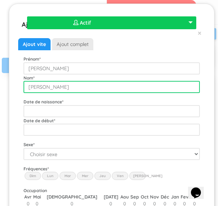
type input "[PERSON_NAME]"
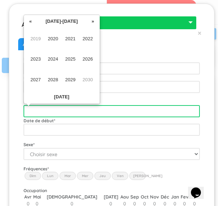
click at [156, 111] on input "text" at bounding box center [112, 111] width 176 height 12
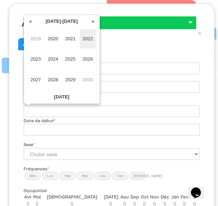
click at [87, 38] on span "2022" at bounding box center [88, 38] width 16 height 19
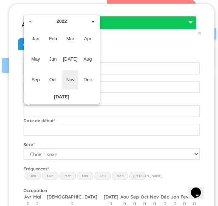
click at [68, 79] on span "Nov" at bounding box center [70, 79] width 16 height 19
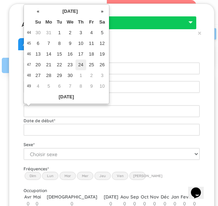
click at [85, 64] on td "24" at bounding box center [81, 64] width 11 height 11
type input "2022-11-24"
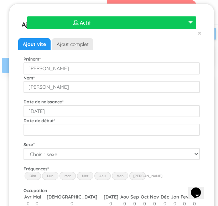
scroll to position [15, 0]
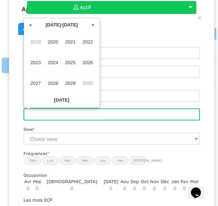
click at [122, 110] on input "text" at bounding box center [112, 114] width 176 height 12
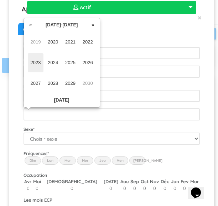
click at [35, 57] on span "2023" at bounding box center [36, 62] width 16 height 19
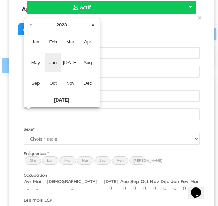
click at [55, 63] on span "Jun" at bounding box center [53, 62] width 16 height 19
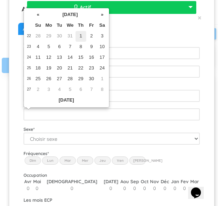
click at [81, 40] on td "1" at bounding box center [81, 36] width 11 height 11
type input "2023-06-01"
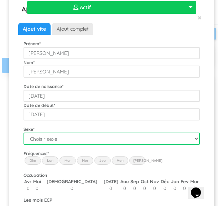
click at [91, 138] on select "Choisir sexe Garçon Fille" at bounding box center [112, 139] width 176 height 12
select select "1"
click at [24, 133] on select "Choisir sexe Garçon Fille" at bounding box center [112, 139] width 176 height 12
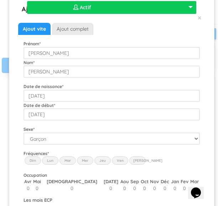
click at [55, 161] on label "Lun" at bounding box center [50, 160] width 16 height 8
click at [0, 0] on input "Lun" at bounding box center [0, 0] width 0 height 0
click at [64, 161] on label "Mar" at bounding box center [67, 160] width 16 height 8
click at [0, 0] on input "Mar" at bounding box center [0, 0] width 0 height 0
click at [80, 159] on label "Mer" at bounding box center [85, 160] width 16 height 8
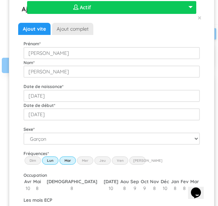
click at [0, 0] on input "Wed" at bounding box center [0, 0] width 0 height 0
click at [100, 161] on label "Jeu" at bounding box center [102, 160] width 16 height 8
click at [0, 0] on input "Thu" at bounding box center [0, 0] width 0 height 0
click at [119, 162] on label "Ven" at bounding box center [120, 160] width 16 height 8
click at [0, 0] on input "Fri" at bounding box center [0, 0] width 0 height 0
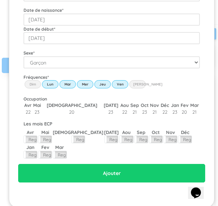
scroll to position [96, 0]
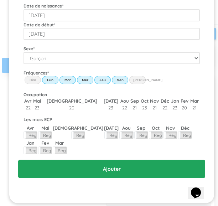
click at [104, 173] on input "Ajouter" at bounding box center [111, 169] width 187 height 19
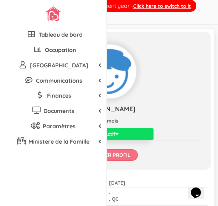
click at [118, 161] on input "Modifier profil" at bounding box center [109, 154] width 57 height 11
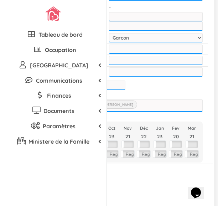
scroll to position [278, 0]
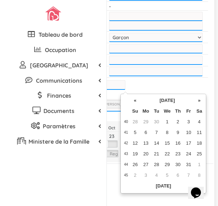
click at [125, 88] on input "text" at bounding box center [111, 84] width 29 height 9
click at [156, 100] on th "[DATE]" at bounding box center [166, 100] width 53 height 11
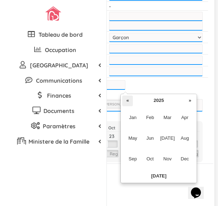
click at [131, 100] on th "«" at bounding box center [127, 100] width 11 height 11
click at [185, 140] on span "Aug" at bounding box center [185, 138] width 16 height 19
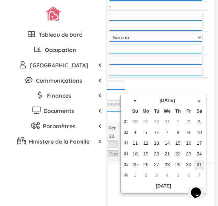
click at [200, 164] on td "31" at bounding box center [199, 165] width 11 height 11
type input "2024-08-31"
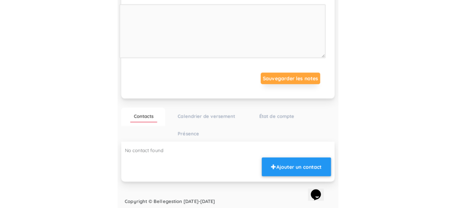
scroll to position [113, 0]
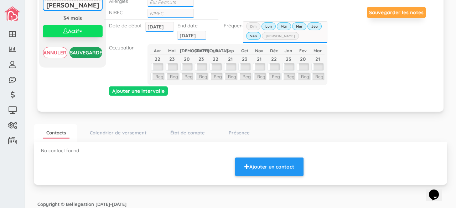
click at [88, 48] on input "Sauvegarder" at bounding box center [85, 52] width 33 height 11
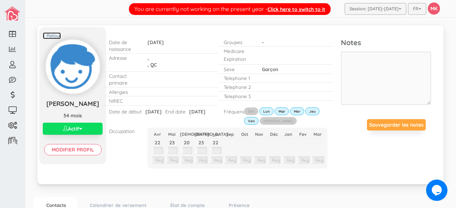
click at [48, 35] on link "< Retour" at bounding box center [52, 35] width 18 height 7
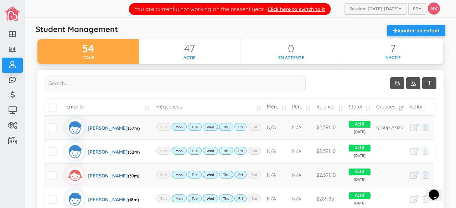
click at [182, 84] on input "search" at bounding box center [175, 83] width 261 height 16
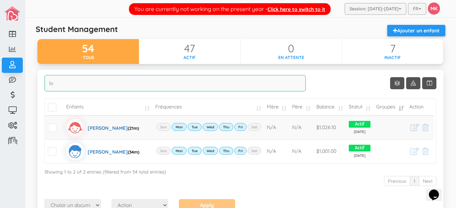
type input "l"
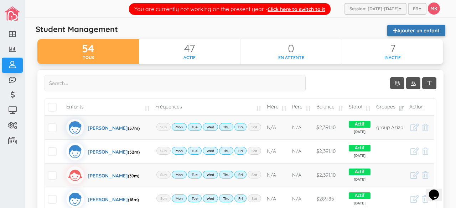
click at [414, 26] on link "Ajouter un enfant" at bounding box center [416, 30] width 58 height 11
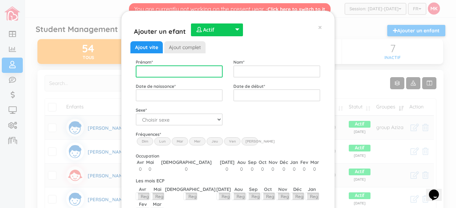
click at [203, 68] on input "text" at bounding box center [179, 72] width 87 height 12
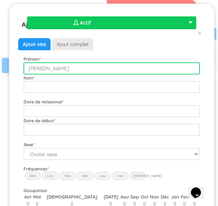
type input "[PERSON_NAME]"
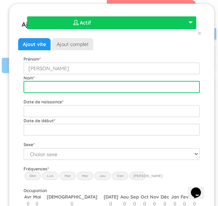
click at [95, 88] on input "text" at bounding box center [112, 87] width 176 height 12
type input "[PERSON_NAME]"
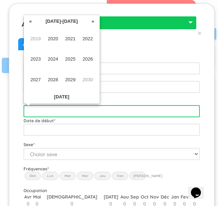
click at [90, 112] on input "text" at bounding box center [112, 111] width 176 height 12
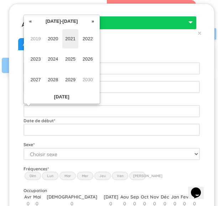
click at [73, 41] on span "2021" at bounding box center [70, 38] width 16 height 19
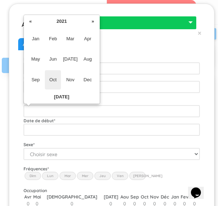
click at [52, 80] on span "Oct" at bounding box center [53, 79] width 16 height 19
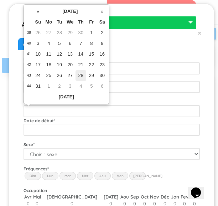
click at [80, 76] on td "28" at bounding box center [81, 75] width 11 height 11
type input "[DATE]"
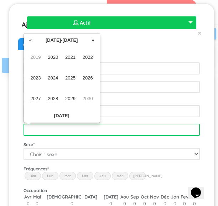
click at [81, 130] on input "text" at bounding box center [112, 130] width 176 height 12
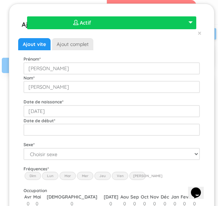
click at [169, 46] on div "Ajout vite Ajout complet" at bounding box center [111, 44] width 187 height 12
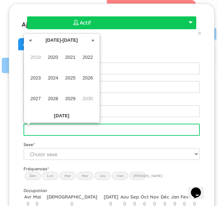
click at [108, 126] on input "text" at bounding box center [112, 130] width 176 height 12
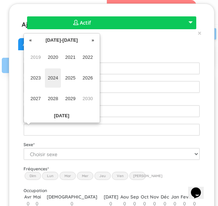
click at [55, 75] on span "2024" at bounding box center [53, 77] width 16 height 19
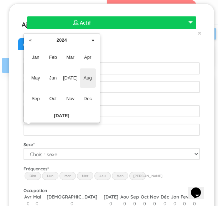
click at [89, 76] on span "Aug" at bounding box center [88, 77] width 16 height 19
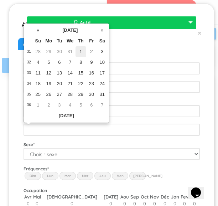
click at [81, 50] on td "1" at bounding box center [81, 51] width 11 height 11
type input "2024-08-01"
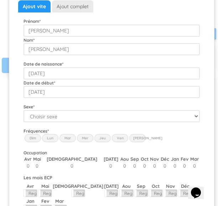
scroll to position [57, 0]
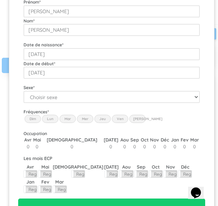
click at [55, 118] on label "Lun" at bounding box center [50, 119] width 16 height 8
click at [0, 0] on input "Lun" at bounding box center [0, 0] width 0 height 0
click at [68, 117] on label "Mar" at bounding box center [67, 119] width 16 height 8
click at [0, 0] on input "Mar" at bounding box center [0, 0] width 0 height 0
click at [86, 119] on label "Mer" at bounding box center [85, 119] width 16 height 8
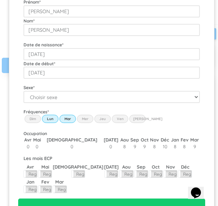
click at [0, 0] on input "Wed" at bounding box center [0, 0] width 0 height 0
click at [105, 118] on label "Jeu" at bounding box center [102, 119] width 16 height 8
click at [0, 0] on input "Thu" at bounding box center [0, 0] width 0 height 0
click at [121, 119] on label "Ven" at bounding box center [120, 119] width 16 height 8
click at [0, 0] on input "Fri" at bounding box center [0, 0] width 0 height 0
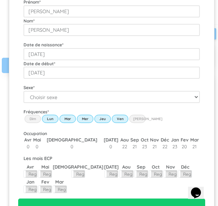
scroll to position [96, 0]
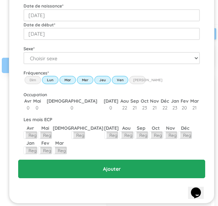
click at [109, 171] on input "Ajouter" at bounding box center [111, 169] width 187 height 19
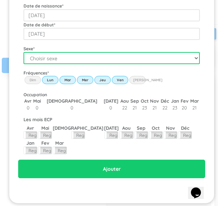
click at [129, 59] on select "Choisir sexe Garçon Fille" at bounding box center [112, 58] width 176 height 12
select select "2"
click at [24, 52] on select "Choisir sexe Garçon Fille" at bounding box center [112, 58] width 176 height 12
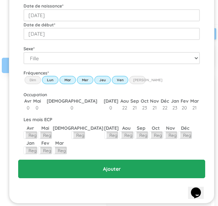
click at [101, 166] on input "Ajouter" at bounding box center [111, 169] width 187 height 19
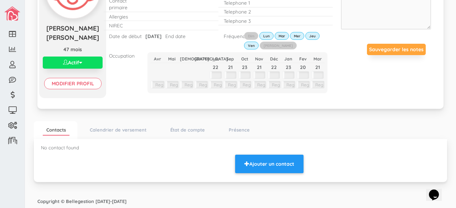
scroll to position [74, 0]
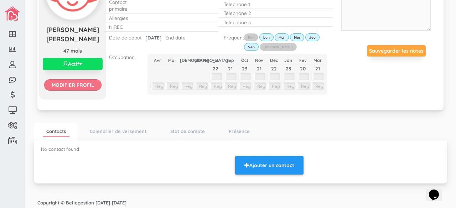
click at [83, 86] on input "Modifier profil" at bounding box center [72, 84] width 57 height 11
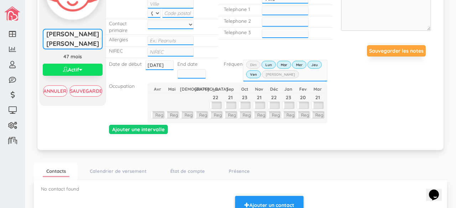
click at [189, 64] on p "End date" at bounding box center [187, 64] width 20 height 7
click at [185, 63] on p "End date" at bounding box center [187, 64] width 20 height 7
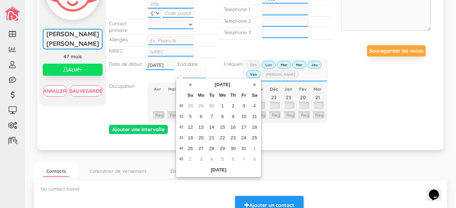
click at [185, 72] on input "text" at bounding box center [191, 73] width 29 height 9
click at [216, 89] on th "[DATE]" at bounding box center [222, 85] width 53 height 11
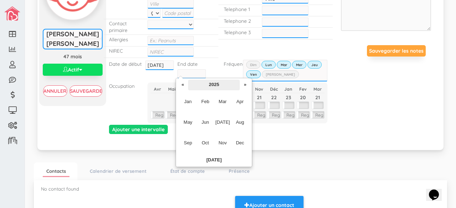
click at [189, 88] on th "2025" at bounding box center [214, 85] width 52 height 11
click at [208, 123] on span "2024" at bounding box center [205, 122] width 16 height 19
click at [187, 143] on span "Sep" at bounding box center [188, 143] width 16 height 19
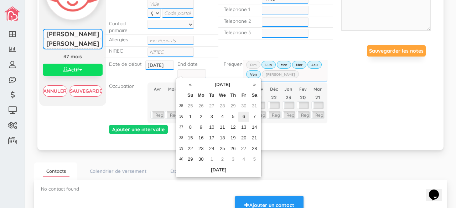
click at [218, 116] on td "6" at bounding box center [243, 117] width 11 height 11
type input "2024-09-06"
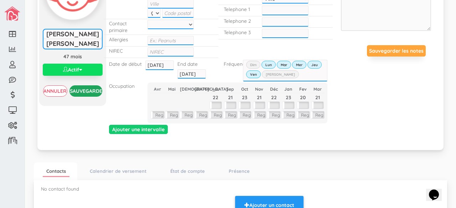
click at [84, 90] on input "Sauvegarder" at bounding box center [85, 91] width 33 height 11
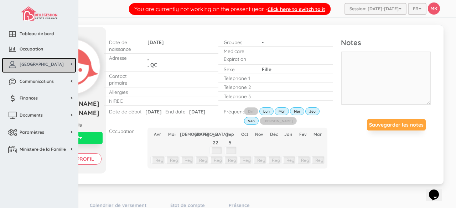
click at [29, 61] on link "[GEOGRAPHIC_DATA]" at bounding box center [39, 65] width 74 height 15
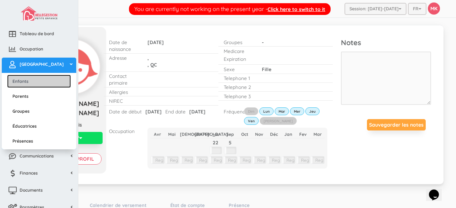
click at [40, 82] on link "Enfants" at bounding box center [39, 81] width 64 height 13
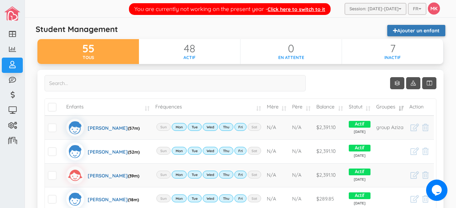
click at [418, 33] on link "Ajouter un enfant" at bounding box center [416, 30] width 58 height 11
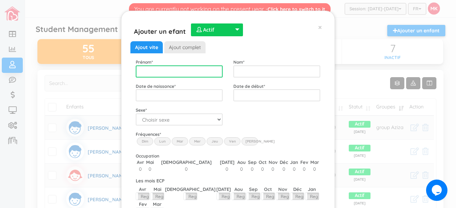
click at [196, 71] on input "text" at bounding box center [179, 72] width 87 height 12
type input "[PERSON_NAME]"
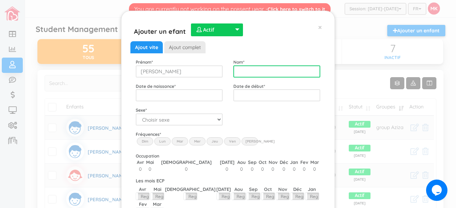
click at [252, 68] on input "text" at bounding box center [276, 72] width 87 height 12
type input "Fontaine"
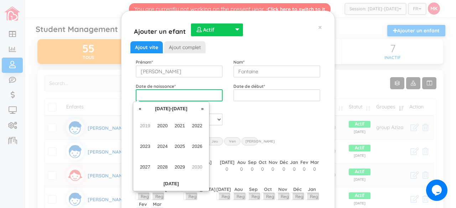
click at [207, 99] on input "text" at bounding box center [179, 95] width 87 height 12
click at [151, 145] on span "2023" at bounding box center [145, 146] width 16 height 19
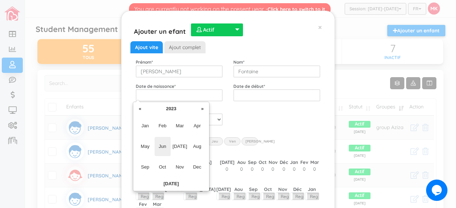
click at [163, 146] on span "Jun" at bounding box center [163, 146] width 16 height 19
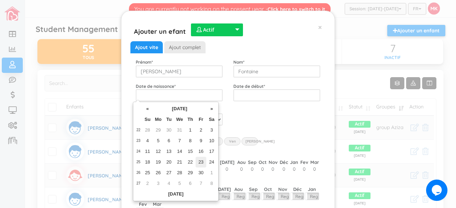
click at [200, 161] on td "23" at bounding box center [201, 162] width 11 height 11
type input "2023-06-23"
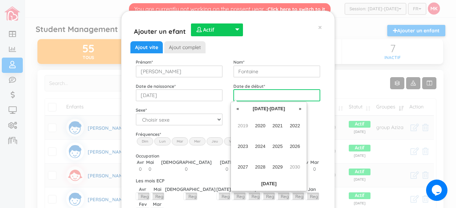
click at [278, 98] on input "text" at bounding box center [276, 95] width 87 height 12
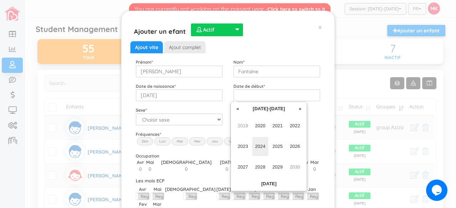
click at [261, 147] on span "2024" at bounding box center [260, 146] width 16 height 19
click at [242, 147] on span "May" at bounding box center [243, 146] width 16 height 19
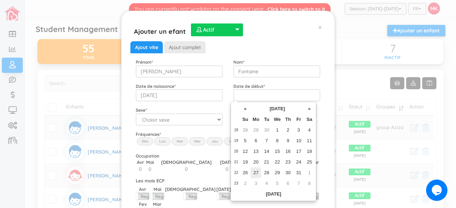
click at [256, 170] on td "27" at bounding box center [255, 173] width 11 height 11
type input "[DATE]"
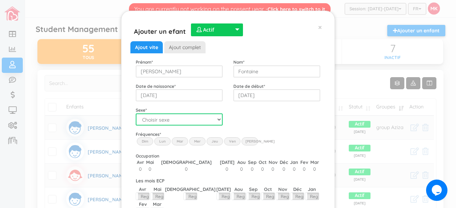
click at [211, 120] on select "Choisir sexe Garçon Fille" at bounding box center [179, 120] width 87 height 12
select select "2"
click at [136, 114] on select "Choisir sexe Garçon Fille" at bounding box center [179, 120] width 87 height 12
click at [159, 142] on label "Lun" at bounding box center [162, 142] width 16 height 8
click at [0, 0] on input "Lun" at bounding box center [0, 0] width 0 height 0
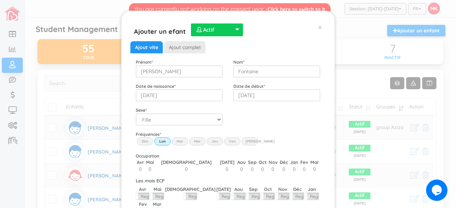
click at [172, 140] on label "Mar" at bounding box center [180, 142] width 16 height 8
click at [0, 0] on input "Mar" at bounding box center [0, 0] width 0 height 0
click at [197, 141] on label "Mer" at bounding box center [197, 142] width 16 height 8
click at [0, 0] on input "Wed" at bounding box center [0, 0] width 0 height 0
click at [208, 144] on label "Jeu" at bounding box center [215, 142] width 16 height 8
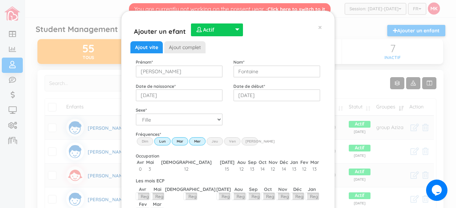
click at [0, 0] on input "Thu" at bounding box center [0, 0] width 0 height 0
click at [224, 143] on label "Ven" at bounding box center [232, 142] width 16 height 8
click at [0, 0] on input "Fri" at bounding box center [0, 0] width 0 height 0
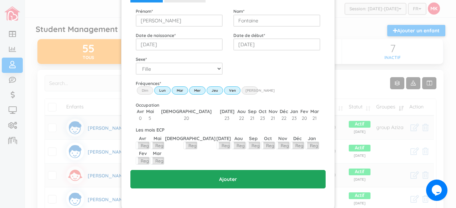
click at [227, 170] on input "Ajouter" at bounding box center [227, 179] width 195 height 19
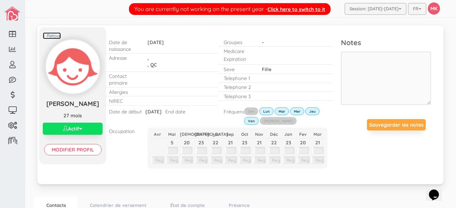
click at [55, 33] on link "< Retour" at bounding box center [52, 35] width 18 height 7
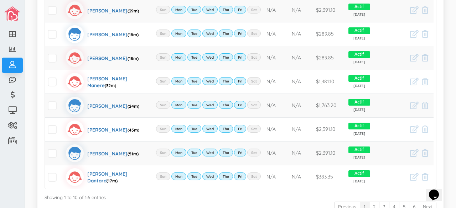
scroll to position [231, 0]
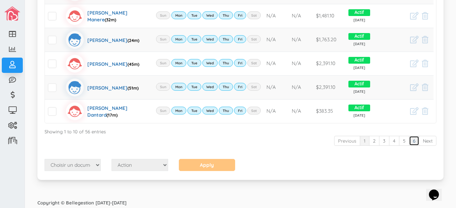
click at [410, 142] on link "6" at bounding box center [414, 141] width 10 height 10
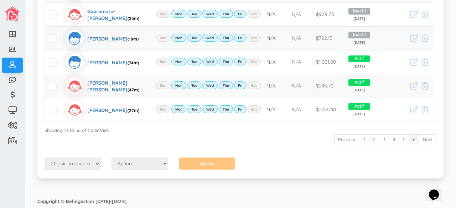
scroll to position [136, 0]
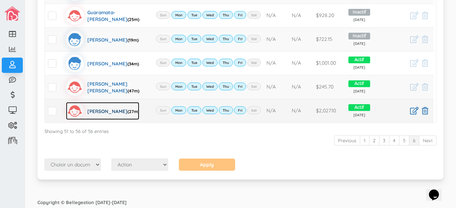
click at [125, 108] on div "Marianne Fontaine (27m)" at bounding box center [113, 111] width 52 height 18
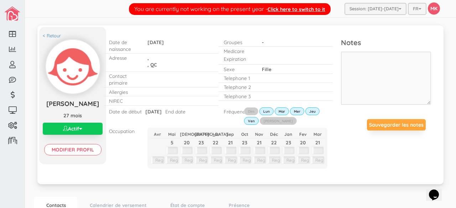
click at [83, 126] on button "Actif" at bounding box center [73, 129] width 60 height 12
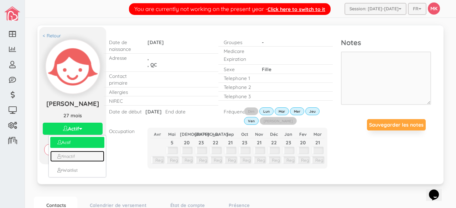
click at [73, 159] on link "Inactif" at bounding box center [77, 156] width 54 height 11
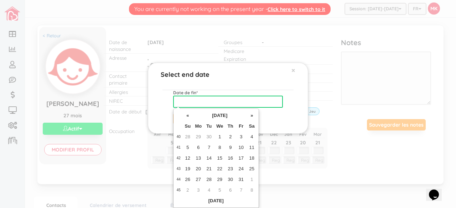
click at [233, 101] on input "text" at bounding box center [228, 102] width 110 height 12
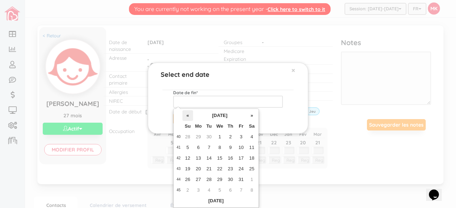
click at [188, 115] on th "«" at bounding box center [187, 115] width 11 height 11
click at [212, 116] on th "September 2025" at bounding box center [219, 115] width 53 height 11
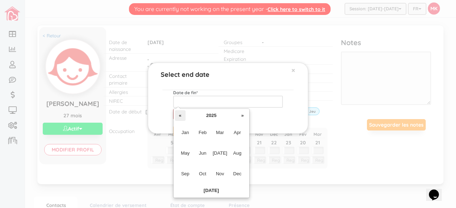
click at [182, 115] on th "«" at bounding box center [180, 115] width 11 height 11
click at [207, 117] on th "2024" at bounding box center [212, 115] width 52 height 11
click at [206, 151] on span "2024" at bounding box center [203, 153] width 16 height 19
click at [219, 152] on span "[DATE]" at bounding box center [220, 153] width 16 height 19
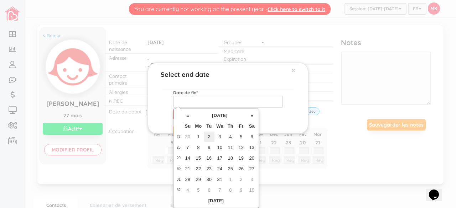
click at [209, 137] on td "2" at bounding box center [209, 137] width 11 height 11
type input "2024-07-02"
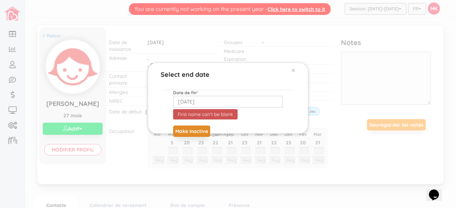
click at [200, 131] on button "Make inactive" at bounding box center [191, 131] width 37 height 11
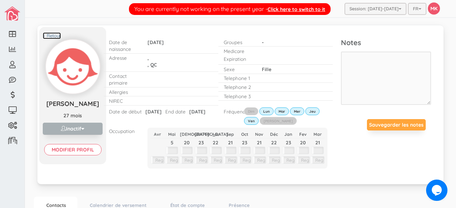
click at [55, 33] on link "< Retour" at bounding box center [52, 35] width 18 height 7
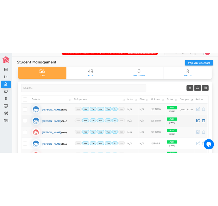
scroll to position [16, 0]
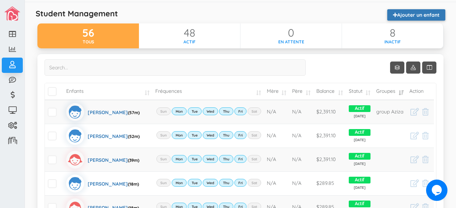
click at [424, 12] on link "Ajouter un enfant" at bounding box center [416, 14] width 58 height 11
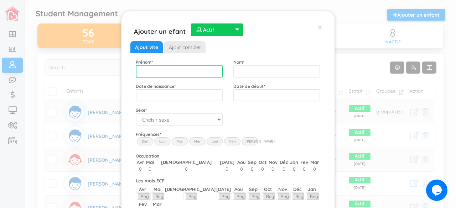
click at [205, 71] on input "text" at bounding box center [179, 72] width 87 height 12
click at [167, 72] on input "Marl" at bounding box center [179, 72] width 87 height 12
type input "Marlyatou"
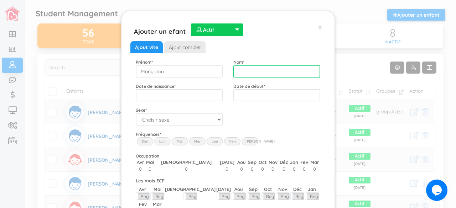
click at [249, 73] on input "text" at bounding box center [276, 72] width 87 height 12
click at [353, 69] on div "Ajouter un efant  Actif  Inactif  En attente  Actif  Actif  Inactif  En …" at bounding box center [228, 104] width 456 height 208
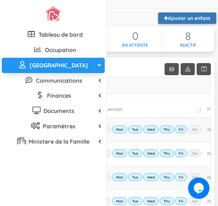
click at [180, 24] on link "Ajouter un enfant" at bounding box center [187, 17] width 58 height 11
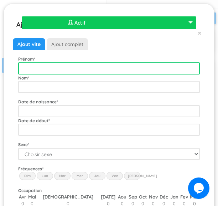
click at [138, 64] on input "text" at bounding box center [109, 68] width 182 height 12
type input "Marlyatou"
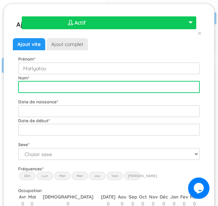
click at [129, 85] on input "text" at bounding box center [109, 87] width 182 height 12
type input "Barry"
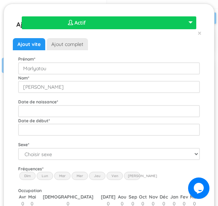
click at [108, 104] on div "Date de naissance *" at bounding box center [109, 107] width 192 height 19
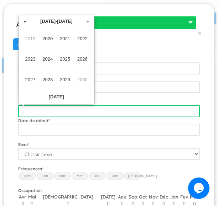
click at [106, 110] on input "text" at bounding box center [109, 111] width 182 height 12
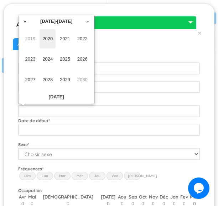
click at [51, 37] on span "2020" at bounding box center [48, 38] width 16 height 19
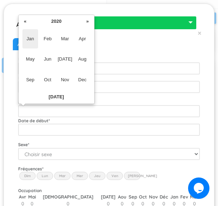
click at [32, 37] on span "Jan" at bounding box center [30, 38] width 16 height 19
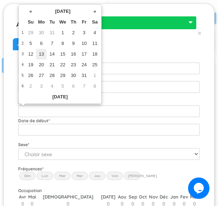
click at [41, 50] on td "13" at bounding box center [41, 54] width 11 height 11
type input "2020-01-13"
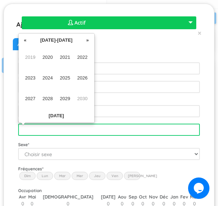
click at [77, 126] on input "text" at bounding box center [109, 130] width 182 height 12
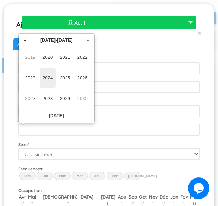
click at [51, 75] on span "2024" at bounding box center [48, 77] width 16 height 19
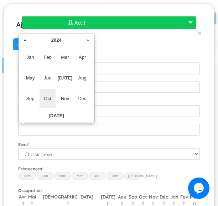
click at [48, 98] on span "Oct" at bounding box center [48, 98] width 16 height 19
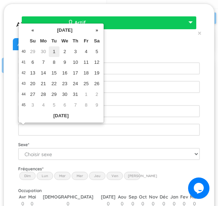
click at [56, 52] on td "1" at bounding box center [54, 51] width 11 height 11
type input "2024-10-01"
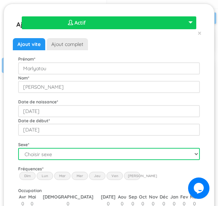
click at [86, 151] on select "Choisir sexe Garçon Fille" at bounding box center [109, 154] width 182 height 12
select select "2"
click at [18, 148] on select "Choisir sexe Garçon Fille" at bounding box center [109, 154] width 182 height 12
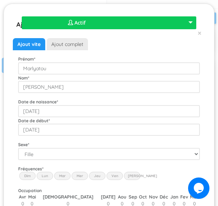
click at [48, 175] on label "Lun" at bounding box center [45, 176] width 16 height 8
click at [0, 0] on input "Lun" at bounding box center [0, 0] width 0 height 0
click at [56, 174] on label "Mar" at bounding box center [62, 176] width 16 height 8
click at [0, 0] on input "Mar" at bounding box center [0, 0] width 0 height 0
click at [74, 177] on label "Mer" at bounding box center [80, 176] width 16 height 8
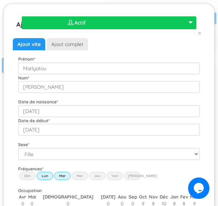
click at [0, 0] on input "Wed" at bounding box center [0, 0] width 0 height 0
click at [98, 177] on label "Jeu" at bounding box center [97, 176] width 16 height 8
click at [0, 0] on input "Thu" at bounding box center [0, 0] width 0 height 0
click at [113, 177] on label "Ven" at bounding box center [115, 176] width 16 height 8
click at [0, 0] on input "Fri" at bounding box center [0, 0] width 0 height 0
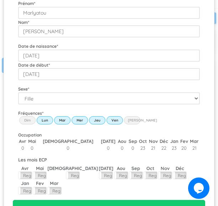
scroll to position [81, 0]
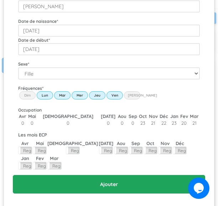
click at [116, 175] on input "Ajouter" at bounding box center [109, 184] width 192 height 19
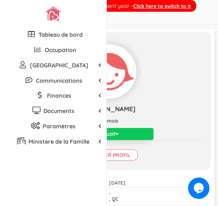
click at [119, 136] on span "button" at bounding box center [116, 133] width 3 height 5
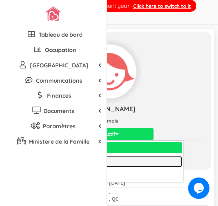
click at [106, 167] on link "Inactif" at bounding box center [109, 161] width 146 height 11
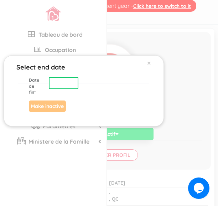
click at [68, 83] on input "text" at bounding box center [64, 83] width 30 height 12
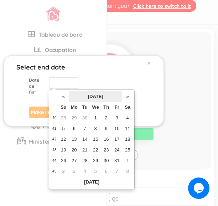
click at [86, 95] on th "[DATE]" at bounding box center [95, 96] width 53 height 11
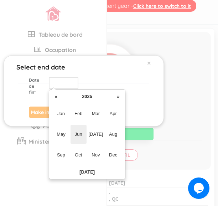
click at [85, 136] on span "Jun" at bounding box center [79, 134] width 16 height 19
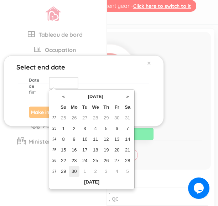
click at [74, 170] on td "30" at bounding box center [74, 171] width 11 height 11
type input "[DATE]"
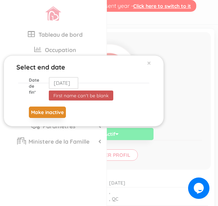
click at [46, 112] on button "Make inactive" at bounding box center [47, 112] width 37 height 11
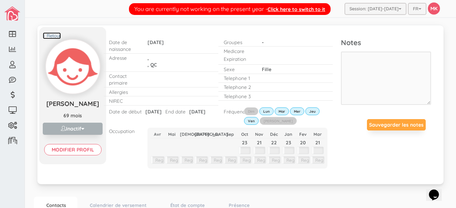
click at [54, 33] on link "< Retour" at bounding box center [52, 35] width 18 height 7
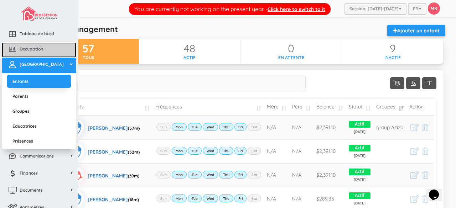
click at [31, 45] on link "Occupation" at bounding box center [39, 49] width 74 height 15
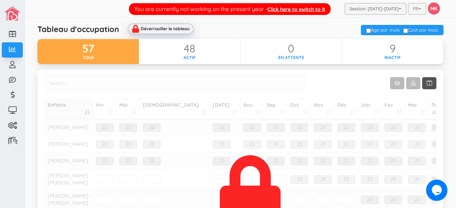
click at [183, 28] on div "Déverrouiller le tableau" at bounding box center [165, 28] width 49 height 5
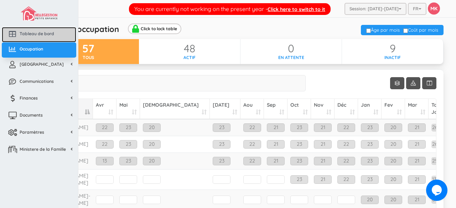
click at [36, 34] on span "Tableau de bord" at bounding box center [37, 34] width 35 height 6
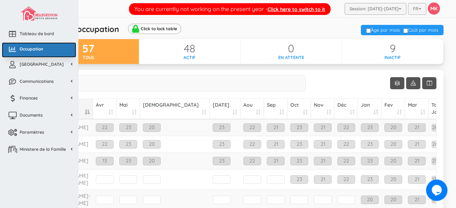
click at [34, 47] on span "Occupation" at bounding box center [32, 49] width 24 height 6
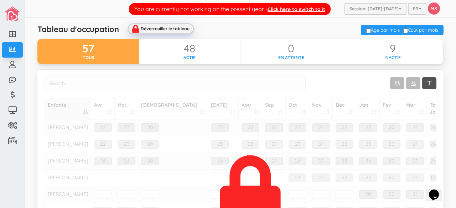
click at [170, 26] on div "Déverrouiller le tableau" at bounding box center [165, 28] width 49 height 5
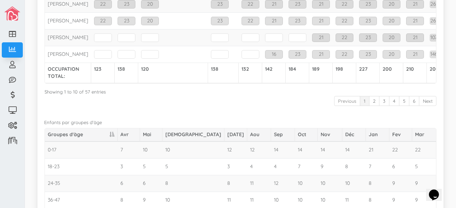
scroll to position [315, 0]
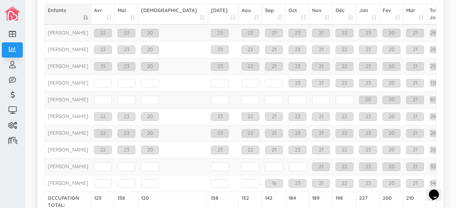
scroll to position [91, 0]
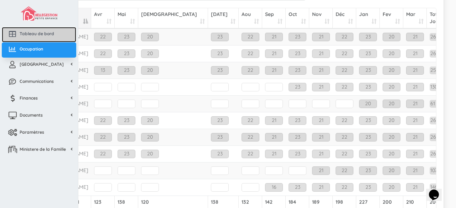
click at [8, 34] on icon at bounding box center [12, 34] width 14 height 7
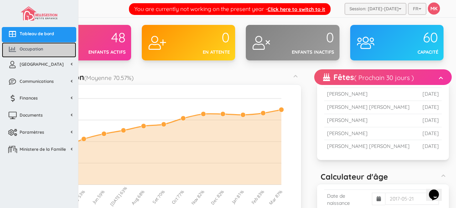
click at [30, 47] on span "Occupation" at bounding box center [32, 49] width 24 height 6
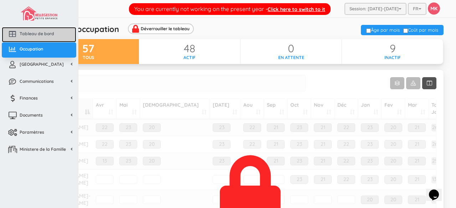
click at [15, 35] on icon at bounding box center [12, 34] width 14 height 7
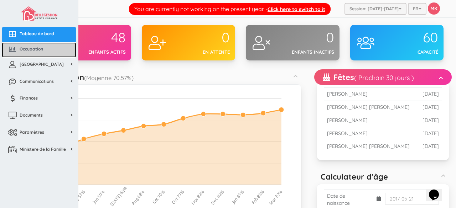
click at [29, 48] on span "Occupation" at bounding box center [32, 49] width 24 height 6
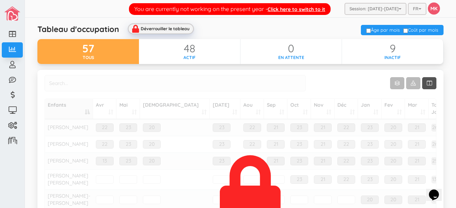
click at [155, 30] on div "Déverrouiller le tableau" at bounding box center [165, 28] width 49 height 5
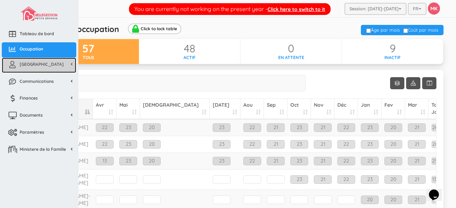
click at [36, 67] on span "[GEOGRAPHIC_DATA]" at bounding box center [42, 64] width 44 height 6
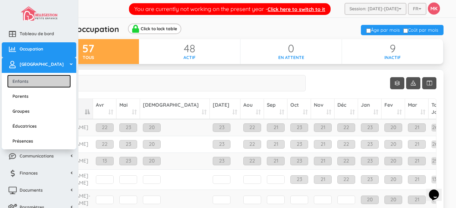
click at [34, 78] on link "Enfants" at bounding box center [39, 81] width 64 height 13
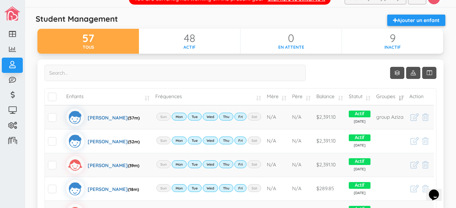
scroll to position [10, 0]
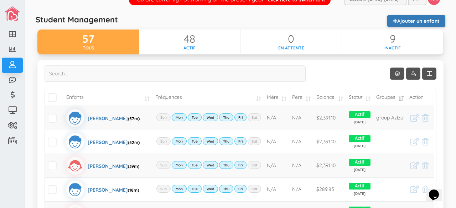
click at [426, 20] on link "Ajouter un enfant" at bounding box center [416, 20] width 58 height 11
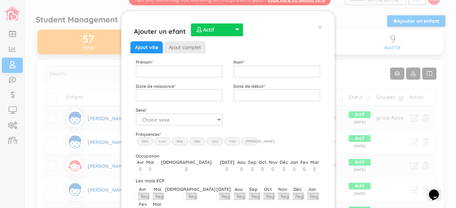
click at [291, 35] on div "Ajout vite Ajout complet Prénom * Nom * Date de naissance * Date de début * Apt…" at bounding box center [227, 145] width 195 height 222
click at [204, 70] on input "text" at bounding box center [179, 72] width 87 height 12
type input "M"
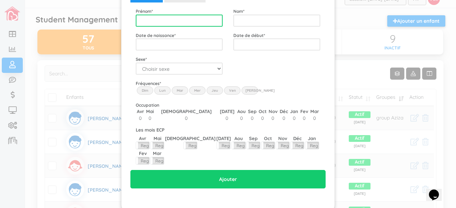
scroll to position [0, 0]
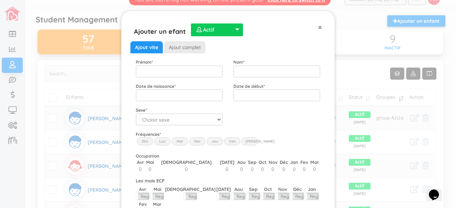
click at [318, 31] on span "×" at bounding box center [320, 26] width 4 height 9
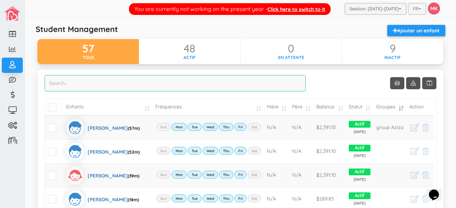
click at [208, 84] on input "search" at bounding box center [175, 83] width 261 height 16
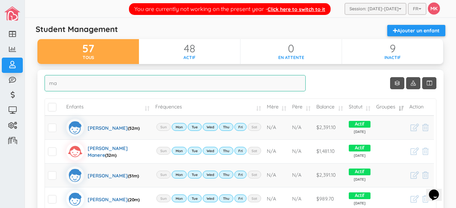
type input "m"
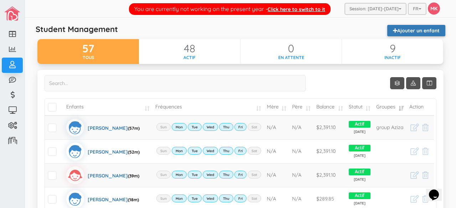
click at [411, 27] on link "Ajouter un enfant" at bounding box center [416, 30] width 58 height 11
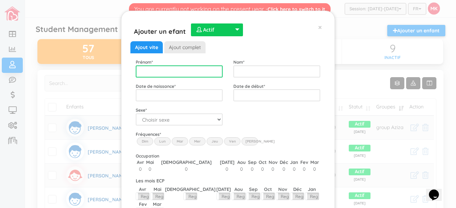
click at [215, 71] on input "text" at bounding box center [179, 72] width 87 height 12
type input "Clemence"
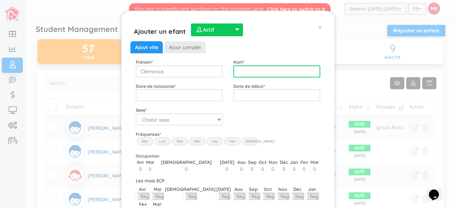
click at [281, 68] on input "text" at bounding box center [276, 72] width 87 height 12
type input "Blanchet"
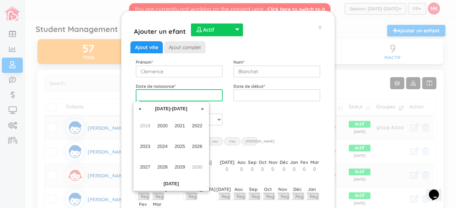
click at [204, 97] on input "text" at bounding box center [179, 95] width 87 height 12
click at [200, 124] on span "2022" at bounding box center [197, 125] width 16 height 19
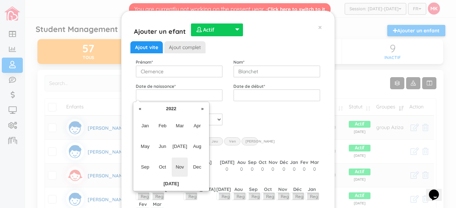
click at [180, 167] on span "Nov" at bounding box center [180, 167] width 16 height 19
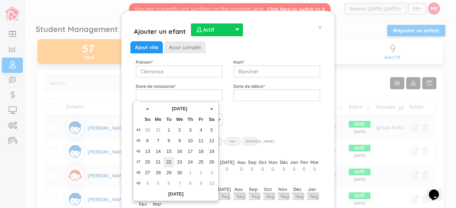
click at [170, 162] on td "22" at bounding box center [169, 162] width 11 height 11
type input "2022-11-22"
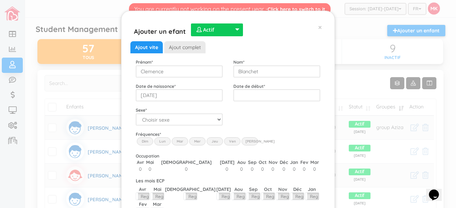
click at [302, 120] on div "Code postal * Sexe * Choisir sexe Garçon Fille" at bounding box center [227, 116] width 195 height 19
click at [290, 95] on input "text" at bounding box center [276, 95] width 87 height 12
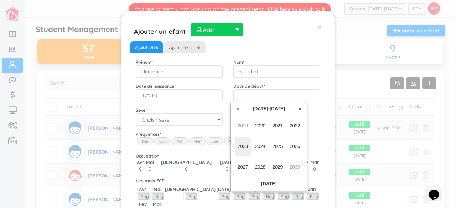
click at [245, 147] on span "2023" at bounding box center [243, 146] width 16 height 19
click at [259, 144] on span "Jun" at bounding box center [260, 146] width 16 height 19
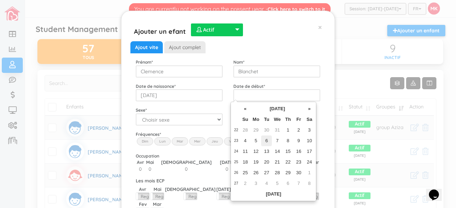
click at [266, 141] on td "6" at bounding box center [266, 141] width 11 height 11
type input "2023-06-06"
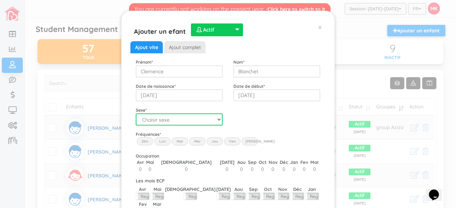
click at [202, 120] on select "Choisir sexe Garçon Fille" at bounding box center [179, 120] width 87 height 12
select select "2"
click at [136, 114] on select "Choisir sexe Garçon Fille" at bounding box center [179, 120] width 87 height 12
click at [160, 142] on label "Lun" at bounding box center [162, 142] width 16 height 8
click at [0, 0] on input "Lun" at bounding box center [0, 0] width 0 height 0
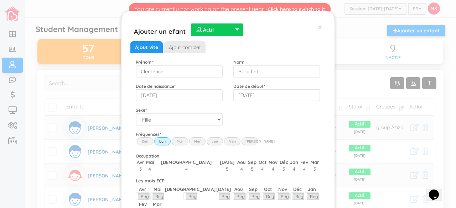
click at [179, 144] on label "Mar" at bounding box center [180, 142] width 16 height 8
click at [0, 0] on input "Mar" at bounding box center [0, 0] width 0 height 0
drag, startPoint x: 192, startPoint y: 142, endPoint x: 211, endPoint y: 141, distance: 18.9
click at [211, 138] on div "Dim Lun Mar Mer Jeu Ven Sam" at bounding box center [228, 138] width 185 height 0
click at [211, 141] on label "Jeu" at bounding box center [215, 142] width 16 height 8
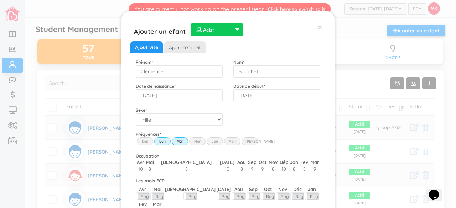
click at [0, 0] on input "Thu" at bounding box center [0, 0] width 0 height 0
click at [198, 141] on label "Mer" at bounding box center [197, 142] width 16 height 8
click at [0, 0] on input "Wed" at bounding box center [0, 0] width 0 height 0
click at [229, 140] on label "Ven" at bounding box center [232, 142] width 16 height 8
click at [0, 0] on input "Fri" at bounding box center [0, 0] width 0 height 0
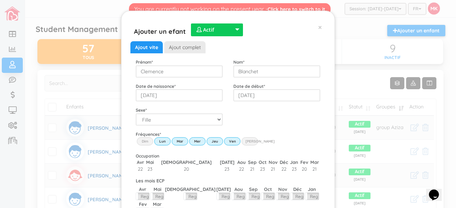
scroll to position [51, 0]
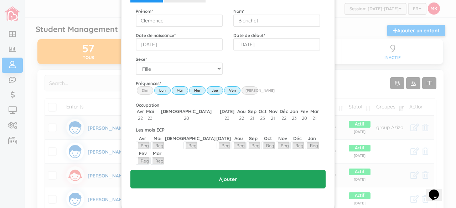
click at [219, 170] on input "Ajouter" at bounding box center [227, 179] width 195 height 19
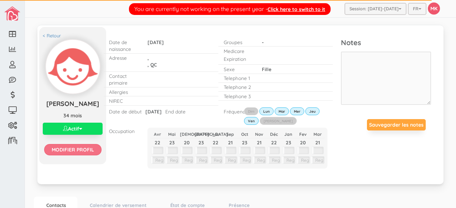
click at [74, 156] on input "Modifier profil" at bounding box center [72, 149] width 57 height 11
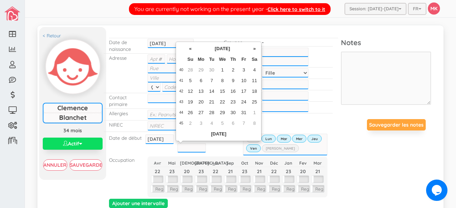
click at [192, 145] on input "text" at bounding box center [191, 148] width 29 height 9
click at [222, 68] on td "1" at bounding box center [222, 70] width 11 height 11
type input "[DATE]"
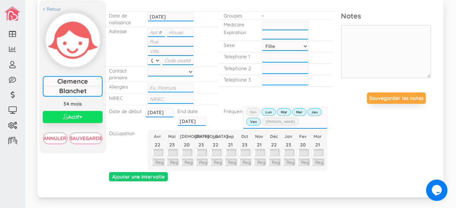
scroll to position [27, 0]
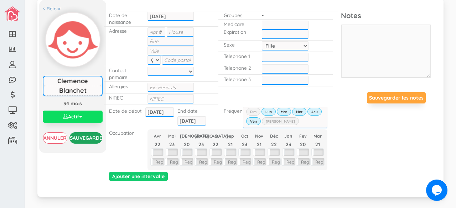
click at [89, 140] on input "Sauvegarder" at bounding box center [85, 138] width 33 height 11
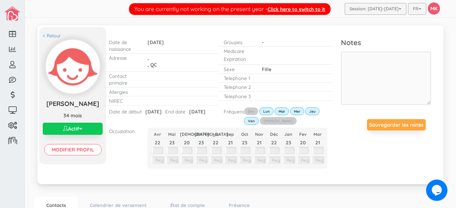
click at [89, 135] on button "Actif" at bounding box center [73, 129] width 60 height 12
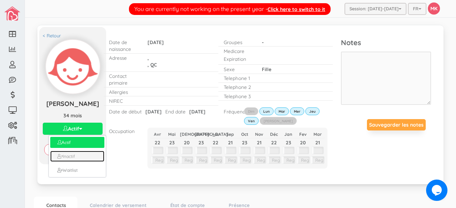
click at [83, 162] on link "Inactif" at bounding box center [77, 156] width 54 height 11
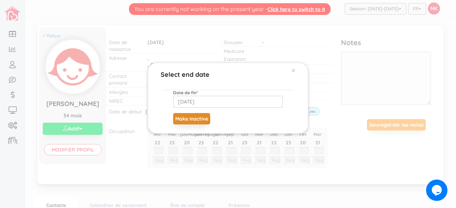
click at [201, 117] on button "Make inactive" at bounding box center [191, 118] width 37 height 11
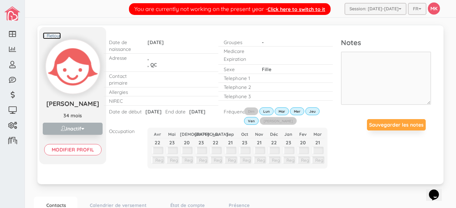
click at [53, 34] on link "< Retour" at bounding box center [52, 35] width 18 height 7
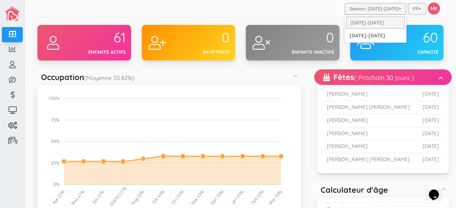
click at [388, 11] on button "Session: 2025-2026" at bounding box center [375, 9] width 62 height 12
click at [377, 34] on link "[DATE]-[DATE]" at bounding box center [375, 35] width 59 height 11
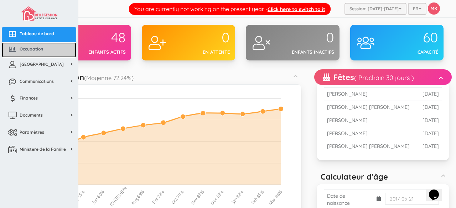
click at [38, 52] on span "Occupation" at bounding box center [32, 49] width 24 height 6
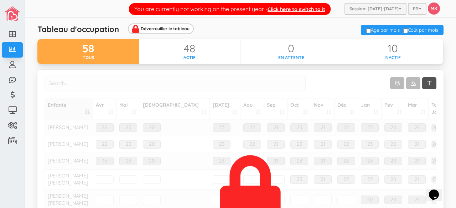
click at [98, 53] on div "58" at bounding box center [88, 49] width 102 height 12
click at [93, 54] on div "58" at bounding box center [88, 49] width 102 height 12
click at [105, 52] on div "58" at bounding box center [88, 49] width 102 height 12
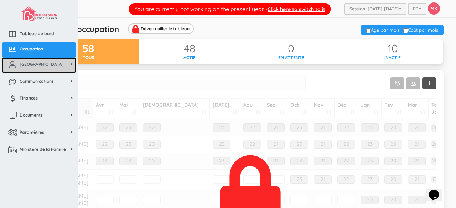
click at [64, 67] on link "[GEOGRAPHIC_DATA]" at bounding box center [39, 65] width 74 height 15
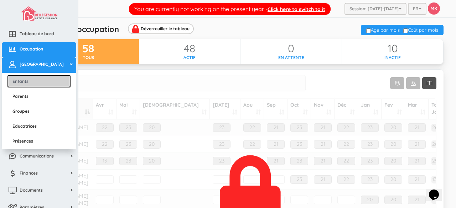
click at [60, 81] on link "Enfants" at bounding box center [39, 81] width 64 height 13
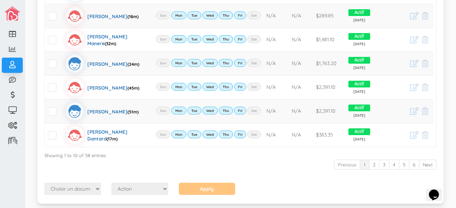
scroll to position [210, 0]
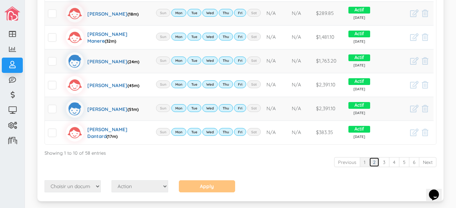
click at [371, 162] on link "2" at bounding box center [374, 162] width 10 height 10
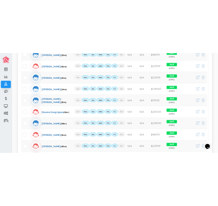
scroll to position [0, 0]
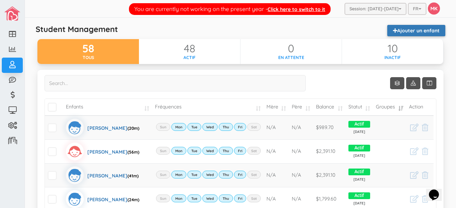
click at [405, 31] on link "Ajouter un enfant" at bounding box center [416, 30] width 58 height 11
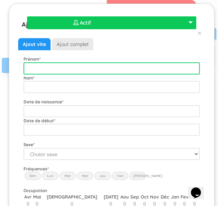
click at [109, 66] on input "text" at bounding box center [112, 68] width 176 height 12
type input "[GEOGRAPHIC_DATA]"
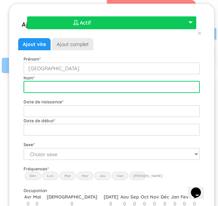
click at [103, 84] on input "text" at bounding box center [112, 87] width 176 height 12
type input "[PERSON_NAME]"
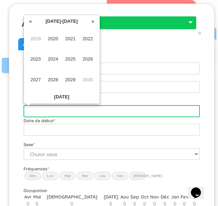
click at [110, 111] on input "text" at bounding box center [112, 111] width 176 height 12
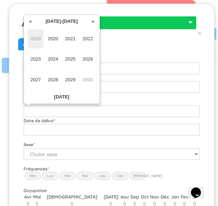
click at [37, 37] on span "2019" at bounding box center [36, 38] width 16 height 19
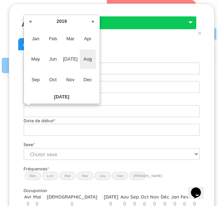
click at [89, 59] on span "Aug" at bounding box center [88, 59] width 16 height 19
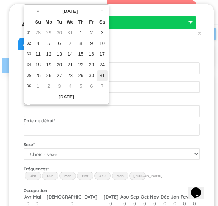
click at [102, 76] on td "31" at bounding box center [102, 75] width 11 height 11
type input "[DATE]"
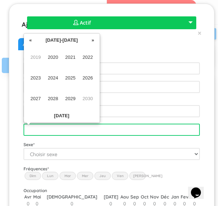
click at [103, 128] on input "text" at bounding box center [112, 130] width 176 height 12
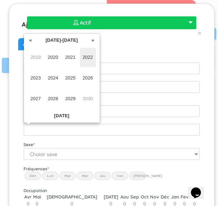
click at [88, 59] on span "2022" at bounding box center [88, 57] width 16 height 19
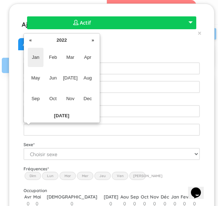
click at [37, 58] on span "Jan" at bounding box center [36, 57] width 16 height 19
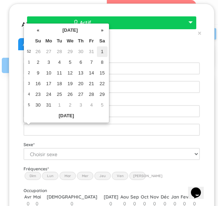
click at [103, 51] on td "1" at bounding box center [102, 51] width 11 height 11
type input "[DATE]"
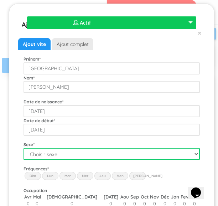
click at [88, 149] on select "Choisir sexe Garçon Fille" at bounding box center [112, 154] width 176 height 12
select select "1"
click at [24, 148] on select "Choisir sexe Garçon Fille" at bounding box center [112, 154] width 176 height 12
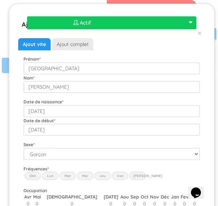
click at [54, 176] on label "Lun" at bounding box center [50, 176] width 16 height 8
click at [0, 0] on input "Lun" at bounding box center [0, 0] width 0 height 0
click at [63, 176] on label "Mar" at bounding box center [67, 176] width 16 height 8
click at [0, 0] on input "Mar" at bounding box center [0, 0] width 0 height 0
click at [79, 177] on label "Mer" at bounding box center [85, 176] width 16 height 8
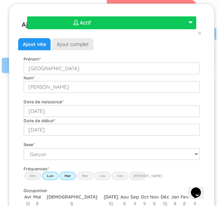
click at [0, 0] on input "Wed" at bounding box center [0, 0] width 0 height 0
click at [103, 176] on label "Jeu" at bounding box center [102, 176] width 16 height 8
click at [0, 0] on input "Thu" at bounding box center [0, 0] width 0 height 0
click at [120, 175] on label "Ven" at bounding box center [120, 176] width 16 height 8
click at [0, 0] on input "Fri" at bounding box center [0, 0] width 0 height 0
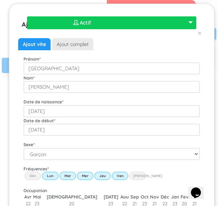
scroll to position [96, 0]
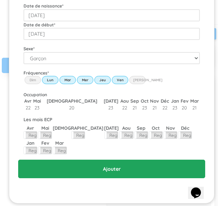
click at [130, 169] on input "Ajouter" at bounding box center [111, 169] width 187 height 19
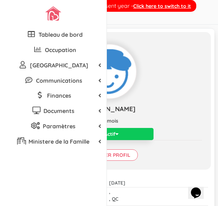
click at [120, 140] on button "Actif" at bounding box center [108, 134] width 89 height 12
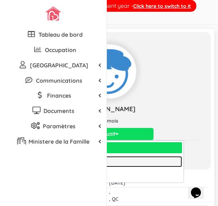
click at [102, 167] on link "Inactif" at bounding box center [109, 161] width 146 height 11
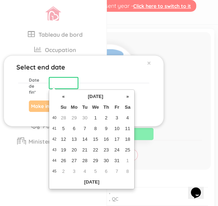
click at [69, 84] on input "text" at bounding box center [64, 83] width 30 height 12
click at [66, 97] on th "«" at bounding box center [63, 96] width 11 height 11
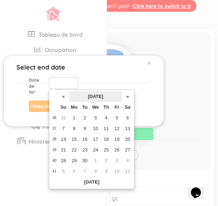
click at [84, 96] on th "[DATE]" at bounding box center [95, 96] width 53 height 11
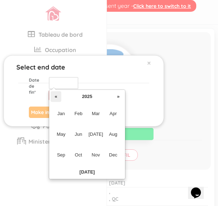
click at [60, 95] on th "«" at bounding box center [56, 96] width 11 height 11
click at [111, 134] on span "Aug" at bounding box center [113, 134] width 16 height 19
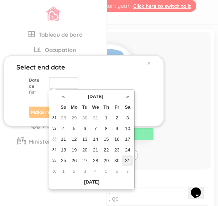
click at [127, 161] on td "31" at bounding box center [127, 160] width 11 height 11
type input "[DATE]"
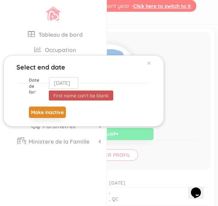
click at [56, 113] on button "Make inactive" at bounding box center [47, 112] width 37 height 11
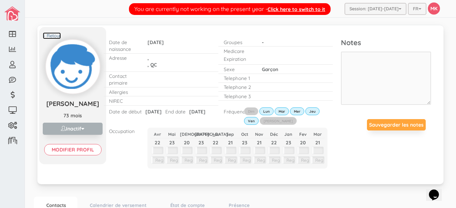
click at [53, 35] on link "< Retour" at bounding box center [52, 35] width 18 height 7
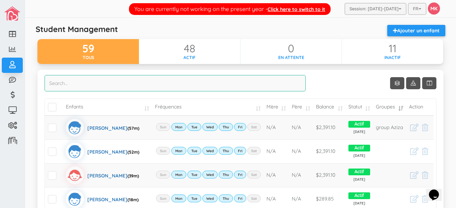
click at [192, 78] on input "search" at bounding box center [175, 83] width 261 height 16
type input "r"
type input "m"
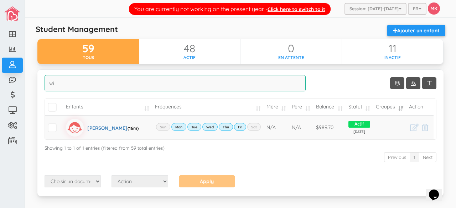
type input "w"
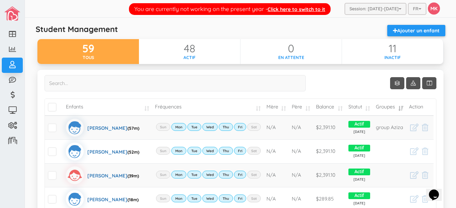
click at [227, 78] on input "search" at bounding box center [175, 83] width 261 height 16
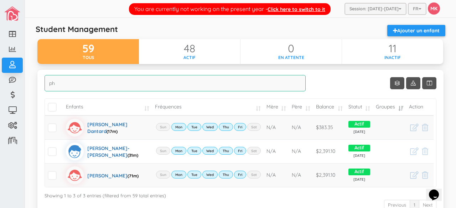
type input "p"
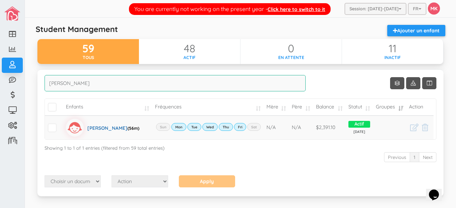
type input "melo"
